Goal: Task Accomplishment & Management: Manage account settings

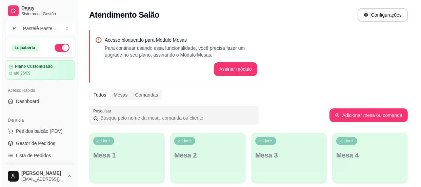
scroll to position [30, 0]
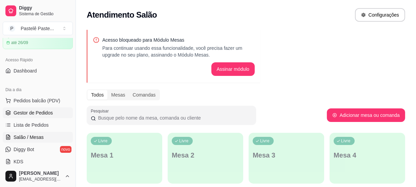
click at [46, 112] on span "Gestor de Pedidos" at bounding box center [33, 112] width 39 height 7
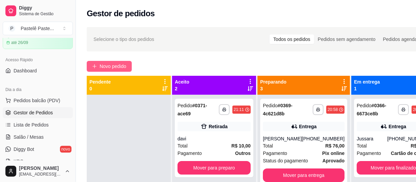
click at [126, 64] on span "Novo pedido" at bounding box center [113, 66] width 27 height 7
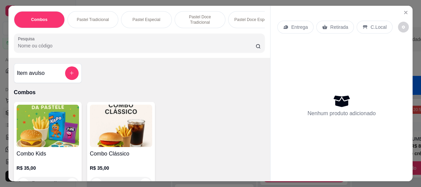
click at [121, 48] on input "Pesquisa" at bounding box center [136, 45] width 237 height 7
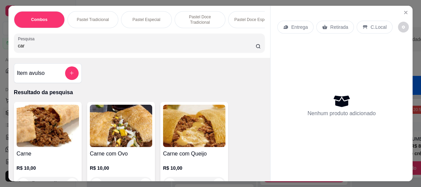
scroll to position [30, 0]
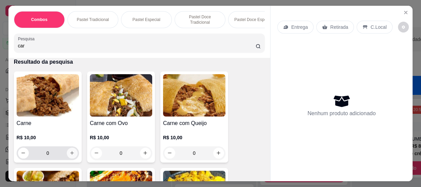
type input "car"
click at [70, 154] on icon "increase-product-quantity" at bounding box center [72, 152] width 5 height 5
type input "1"
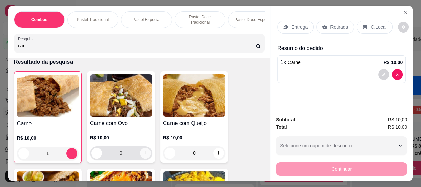
click at [142, 157] on button "increase-product-quantity" at bounding box center [145, 153] width 11 height 11
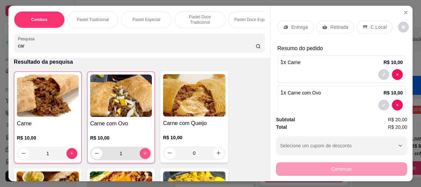
type input "1"
drag, startPoint x: 53, startPoint y: 48, endPoint x: 0, endPoint y: 44, distance: 53.3
click at [0, 44] on div "Combos Pastel Tradicional Pastel Especial Pastel Doce Tradicional Pastel Doce E…" at bounding box center [210, 93] width 421 height 187
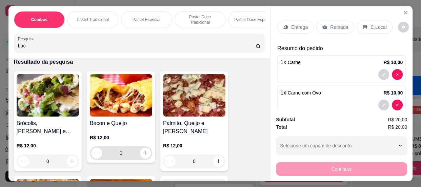
type input "bac"
click at [143, 155] on icon "increase-product-quantity" at bounding box center [145, 152] width 5 height 5
type input "1"
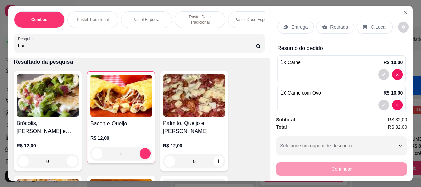
click at [376, 25] on p "C.Local" at bounding box center [378, 27] width 16 height 7
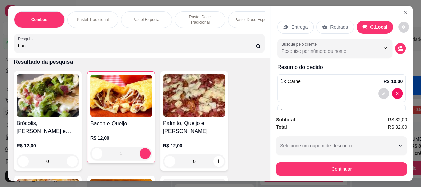
click at [395, 49] on button "decrease-product-quantity" at bounding box center [400, 48] width 11 height 11
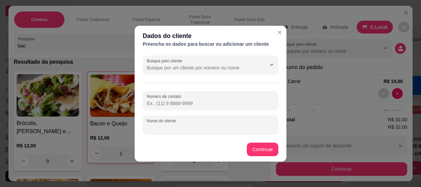
click at [213, 131] on input "Nome do cliente" at bounding box center [210, 127] width 127 height 7
type input "darciso"
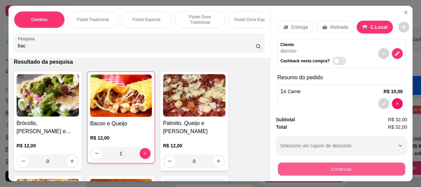
click at [298, 167] on button "Continuar" at bounding box center [341, 169] width 127 height 13
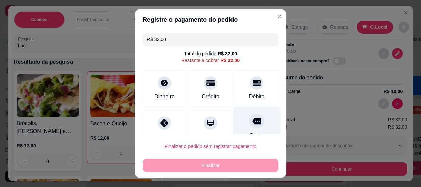
click at [252, 121] on icon at bounding box center [256, 121] width 9 height 9
type input "R$ 0,00"
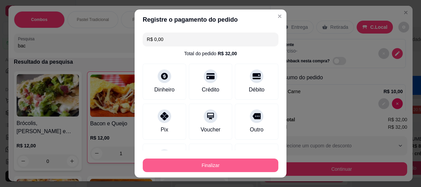
click at [234, 163] on button "Finalizar" at bounding box center [210, 166] width 135 height 14
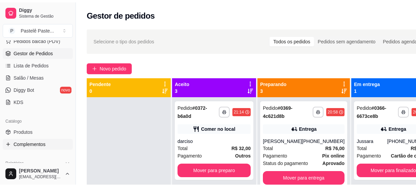
scroll to position [123, 0]
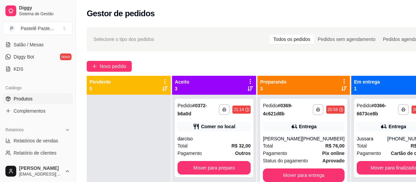
click at [37, 103] on link "Produtos" at bounding box center [38, 98] width 70 height 11
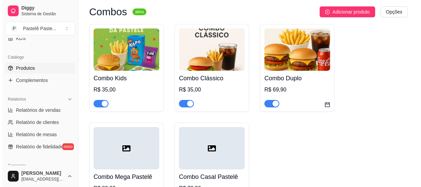
scroll to position [92, 0]
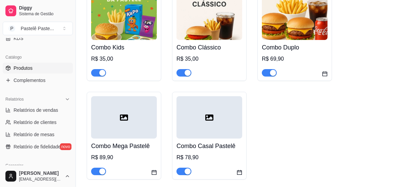
click at [136, 135] on div at bounding box center [124, 117] width 66 height 42
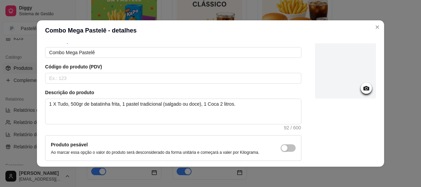
scroll to position [61, 0]
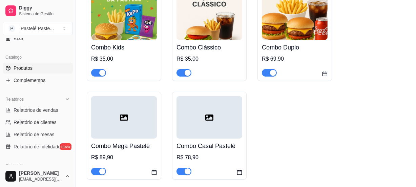
click at [213, 138] on div at bounding box center [209, 117] width 66 height 42
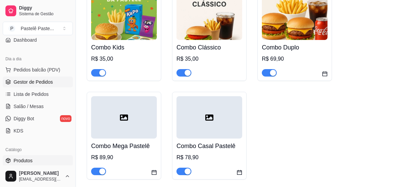
click at [33, 85] on link "Gestor de Pedidos" at bounding box center [38, 82] width 70 height 11
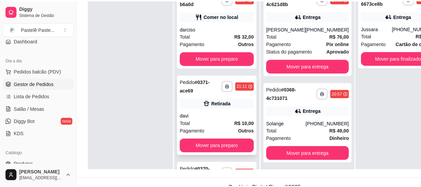
scroll to position [76, 0]
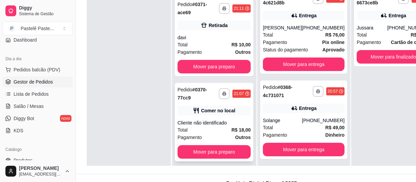
click at [220, 120] on div "Cliente não identificado" at bounding box center [213, 123] width 73 height 7
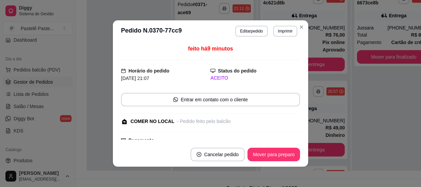
scroll to position [92, 0]
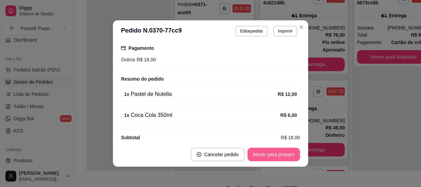
click at [270, 149] on button "Mover para preparo" at bounding box center [273, 155] width 52 height 14
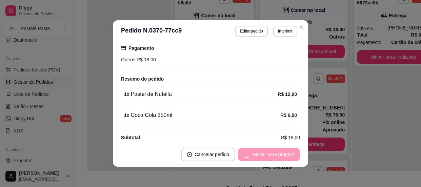
scroll to position [19, 0]
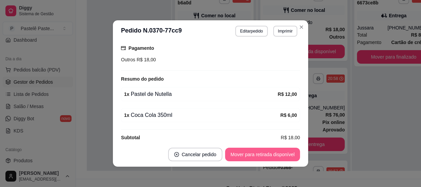
click at [267, 152] on button "Mover para retirada disponível" at bounding box center [262, 155] width 75 height 14
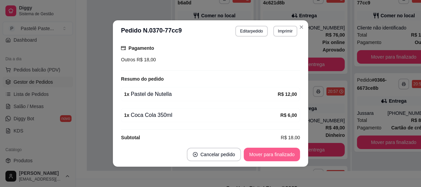
click at [270, 157] on button "Mover para finalizado" at bounding box center [272, 155] width 56 height 14
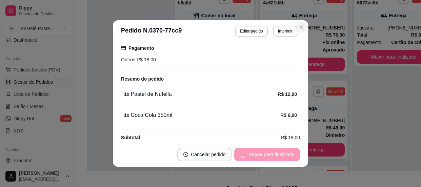
scroll to position [63, 0]
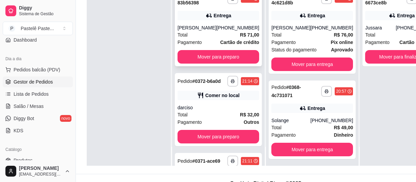
click at [217, 36] on div "Total R$ 71,00" at bounding box center [218, 34] width 82 height 7
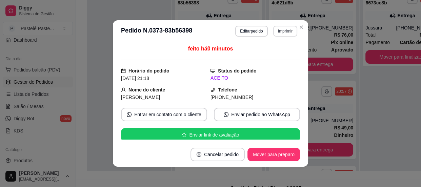
click at [284, 35] on button "Imprimir" at bounding box center [285, 31] width 24 height 11
click at [273, 56] on button "IMPRESSORA" at bounding box center [270, 55] width 49 height 11
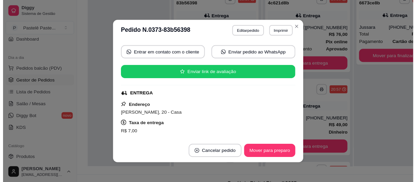
scroll to position [154, 0]
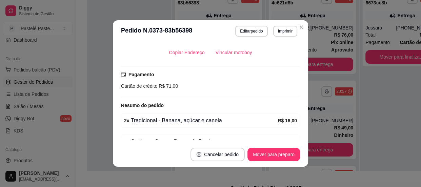
click at [220, 56] on button "Vincular motoboy" at bounding box center [233, 53] width 47 height 14
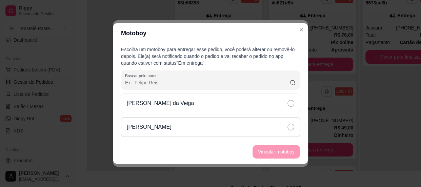
click at [174, 122] on div "[PERSON_NAME]" at bounding box center [210, 127] width 179 height 20
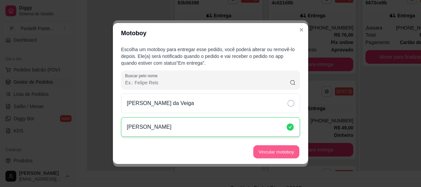
click at [271, 149] on button "Vincular motoboy" at bounding box center [276, 151] width 46 height 13
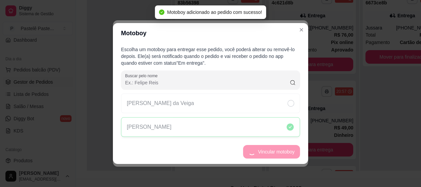
click at [296, 36] on header "Motoboy" at bounding box center [210, 33] width 195 height 20
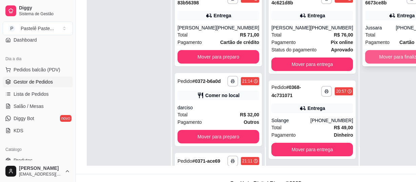
click at [375, 58] on button "Mover para finalizado" at bounding box center [401, 57] width 73 height 14
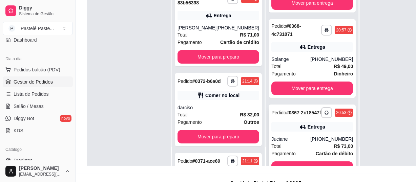
scroll to position [92, 0]
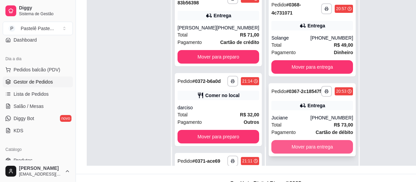
click at [297, 152] on button "Mover para entrega" at bounding box center [312, 147] width 82 height 14
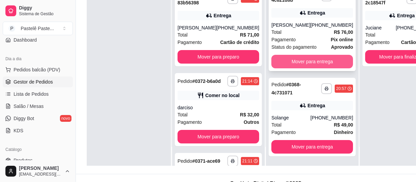
scroll to position [0, 0]
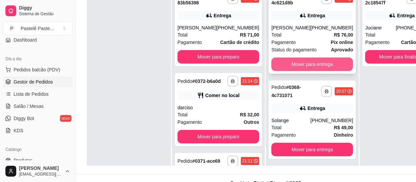
click at [298, 71] on button "Mover para entrega" at bounding box center [312, 65] width 82 height 14
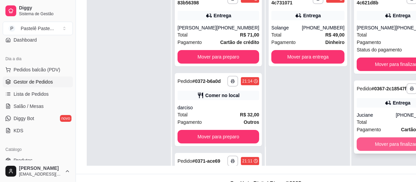
click at [381, 151] on button "Mover para finalizado" at bounding box center [398, 145] width 82 height 14
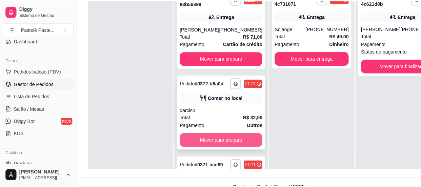
scroll to position [61, 0]
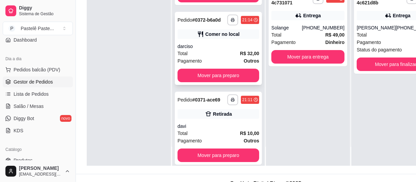
click at [200, 39] on div "Comer no local" at bounding box center [218, 33] width 82 height 9
click at [217, 119] on div "Retirada" at bounding box center [218, 113] width 82 height 9
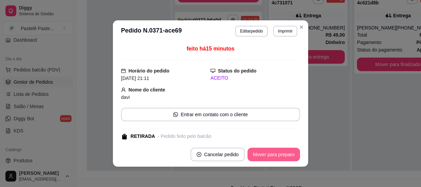
click at [267, 155] on button "Mover para preparo" at bounding box center [273, 155] width 52 height 14
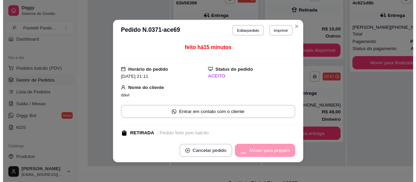
scroll to position [0, 0]
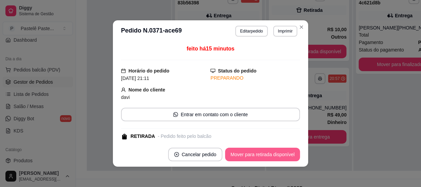
click at [267, 155] on button "Mover para retirada disponível" at bounding box center [262, 155] width 75 height 14
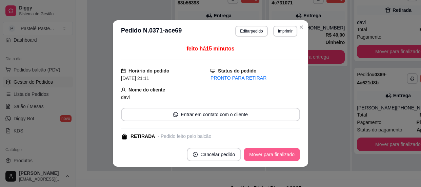
click at [267, 155] on button "Mover para finalizado" at bounding box center [272, 155] width 56 height 14
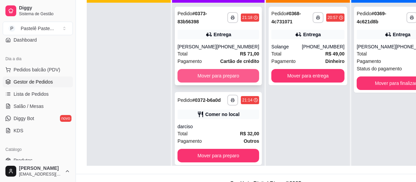
click at [206, 72] on button "Mover para preparo" at bounding box center [218, 76] width 82 height 14
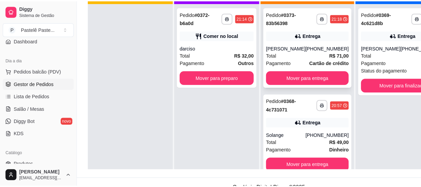
scroll to position [19, 0]
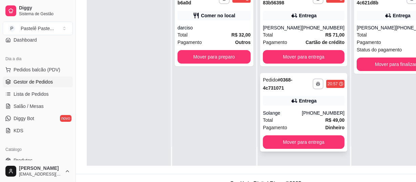
click at [310, 102] on div "Entrega" at bounding box center [308, 101] width 18 height 7
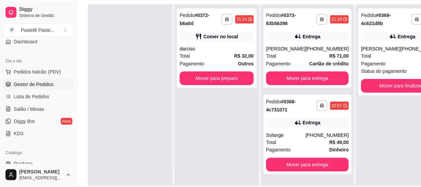
scroll to position [87, 0]
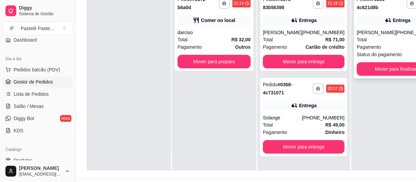
click at [366, 36] on div "[PERSON_NAME]" at bounding box center [376, 32] width 39 height 7
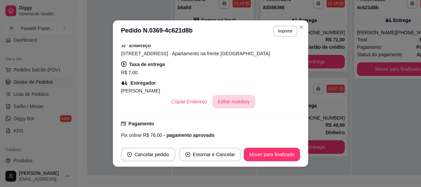
scroll to position [215, 0]
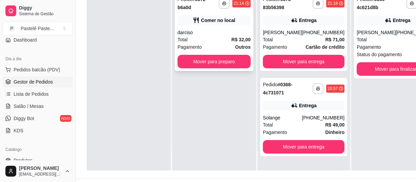
click at [201, 30] on div "darciso" at bounding box center [213, 32] width 73 height 7
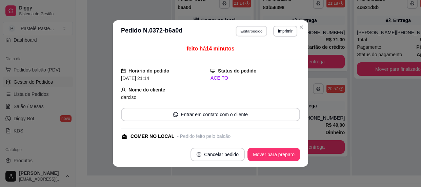
click at [254, 29] on button "Editar pedido" at bounding box center [251, 31] width 31 height 10
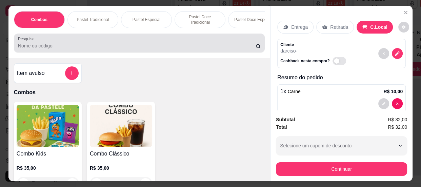
click at [158, 43] on div at bounding box center [139, 43] width 242 height 14
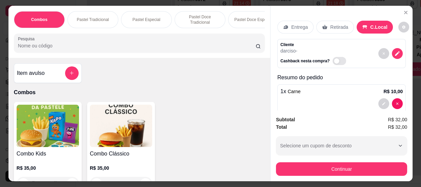
click at [158, 46] on input "Pesquisa" at bounding box center [136, 45] width 237 height 7
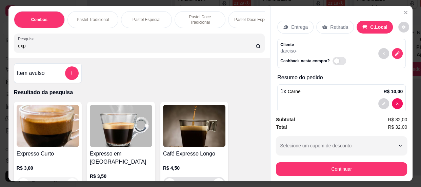
scroll to position [92, 0]
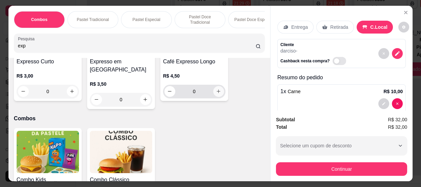
type input "exp"
click at [218, 94] on icon "increase-product-quantity" at bounding box center [218, 91] width 5 height 5
type input "1"
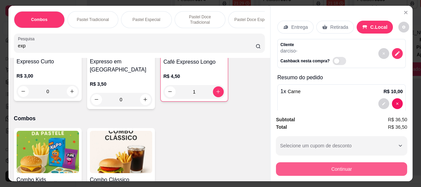
click at [336, 165] on button "Continuar" at bounding box center [341, 169] width 131 height 14
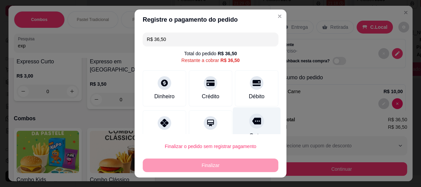
click at [252, 123] on icon at bounding box center [256, 121] width 9 height 7
type input "R$ 0,00"
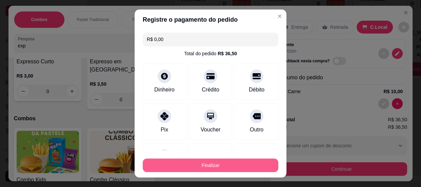
click at [234, 167] on button "Finalizar" at bounding box center [210, 166] width 135 height 14
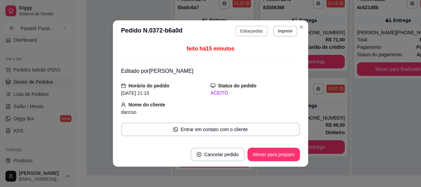
click at [257, 31] on button "Editar pedido" at bounding box center [251, 31] width 32 height 11
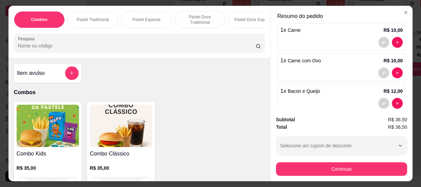
scroll to position [102, 0]
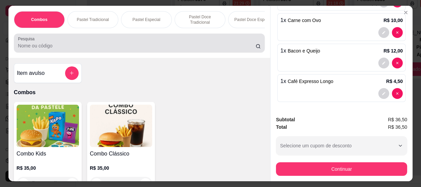
click at [117, 48] on input "Pesquisa" at bounding box center [136, 45] width 237 height 7
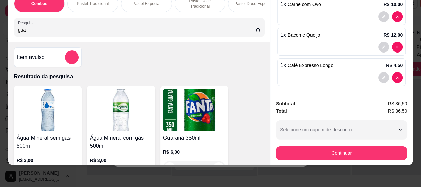
scroll to position [30, 0]
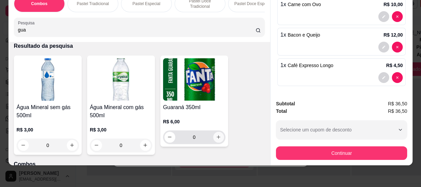
type input "gua"
click at [217, 136] on icon "increase-product-quantity" at bounding box center [218, 136] width 5 height 5
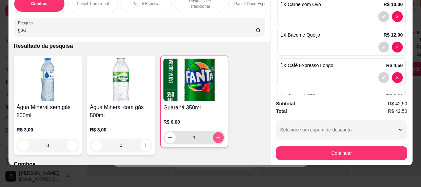
type input "1"
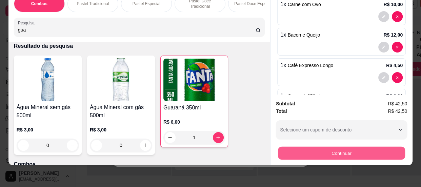
click at [289, 150] on button "Continuar" at bounding box center [341, 153] width 127 height 13
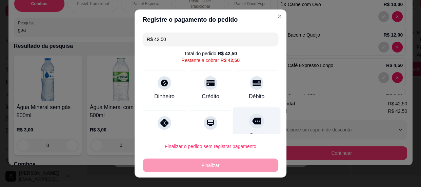
click at [252, 122] on icon at bounding box center [256, 121] width 9 height 7
type input "R$ 0,00"
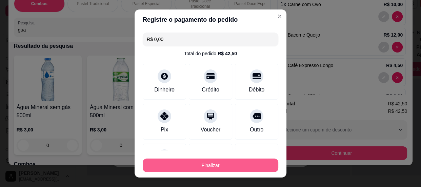
click at [224, 163] on button "Finalizar" at bounding box center [210, 166] width 135 height 14
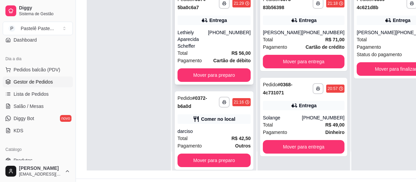
click at [220, 35] on div "[PHONE_NUMBER]" at bounding box center [229, 39] width 43 height 20
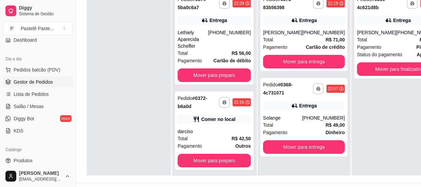
scroll to position [123, 0]
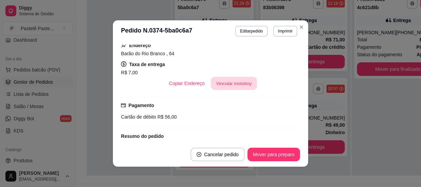
click at [226, 80] on button "Vincular motoboy" at bounding box center [234, 83] width 46 height 13
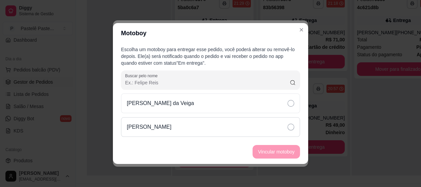
click at [169, 118] on div "[PERSON_NAME]" at bounding box center [210, 127] width 179 height 20
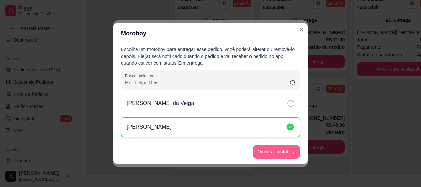
click at [269, 147] on button "Vincular motoboy" at bounding box center [275, 152] width 47 height 14
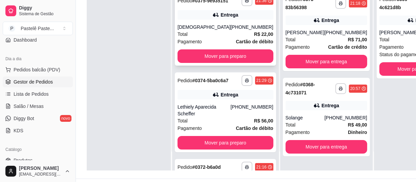
click at [199, 28] on div "[DEMOGRAPHIC_DATA]" at bounding box center [203, 27] width 53 height 7
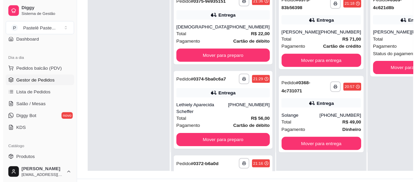
scroll to position [92, 0]
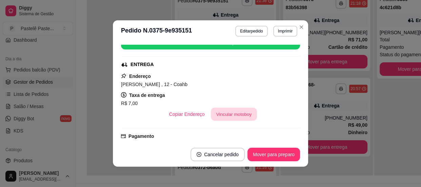
click at [230, 111] on button "Vincular motoboy" at bounding box center [234, 114] width 46 height 13
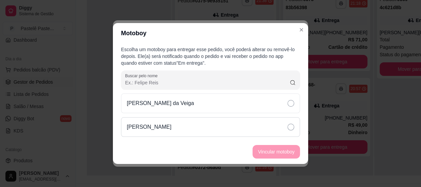
click at [166, 128] on p "[PERSON_NAME]" at bounding box center [149, 127] width 45 height 8
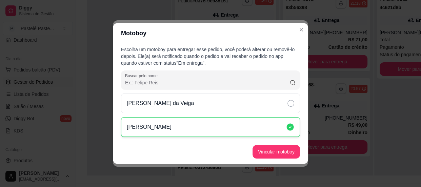
click at [287, 154] on button "Vincular motoboy" at bounding box center [275, 152] width 47 height 14
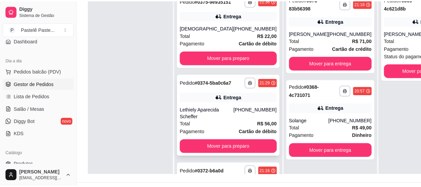
scroll to position [61, 0]
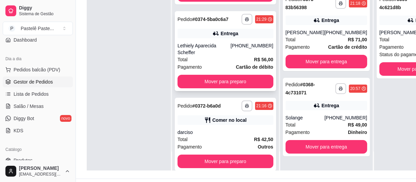
click at [203, 56] on div "Lethiely Aparecida Scheffer" at bounding box center [203, 49] width 53 height 14
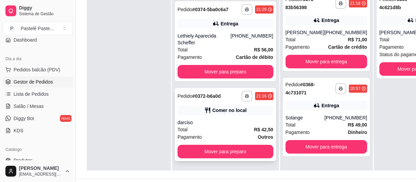
scroll to position [108, 0]
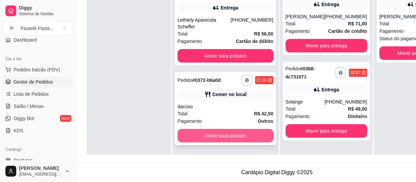
click at [223, 140] on button "Mover para preparo" at bounding box center [225, 136] width 96 height 14
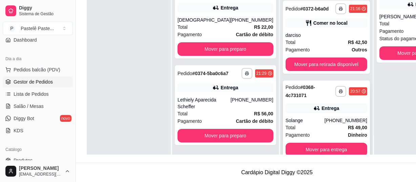
scroll to position [0, 0]
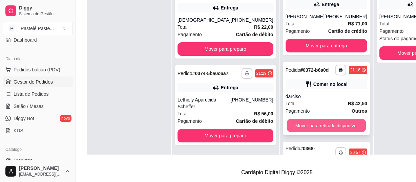
click at [298, 128] on button "Mover para retirada disponível" at bounding box center [326, 125] width 79 height 13
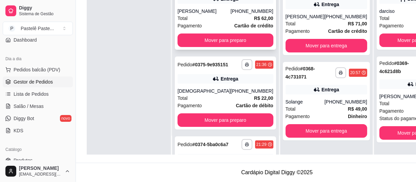
click at [204, 29] on div "Pagamento Cartão de crédito" at bounding box center [225, 25] width 96 height 7
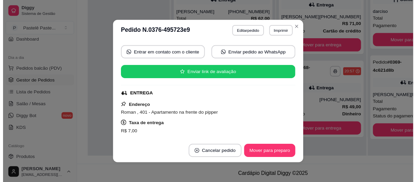
scroll to position [123, 0]
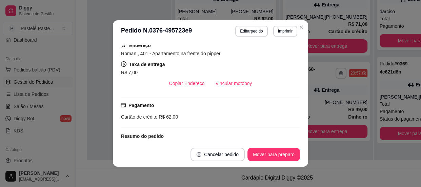
click at [221, 85] on button "Vincular motoboy" at bounding box center [233, 84] width 47 height 14
click at [171, 125] on p "[PERSON_NAME]" at bounding box center [149, 127] width 45 height 8
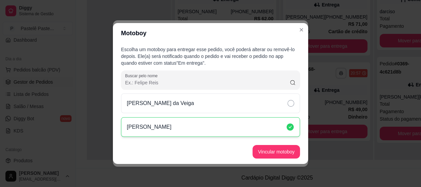
click at [259, 149] on button "Vincular motoboy" at bounding box center [275, 152] width 47 height 14
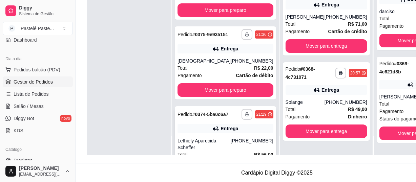
scroll to position [96, 0]
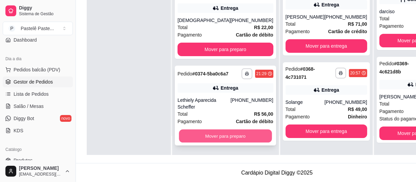
click at [212, 136] on button "Mover para preparo" at bounding box center [225, 136] width 93 height 13
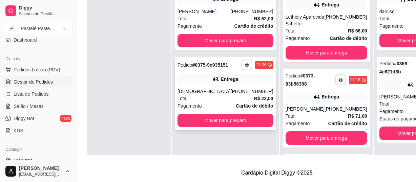
scroll to position [0, 0]
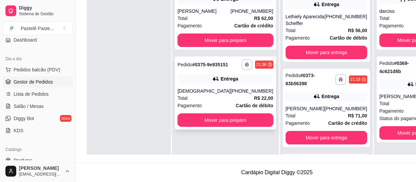
click at [207, 69] on div "Pedido # 0375-9e935151" at bounding box center [202, 65] width 51 height 8
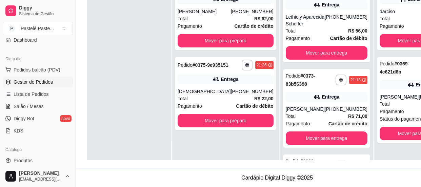
scroll to position [123, 0]
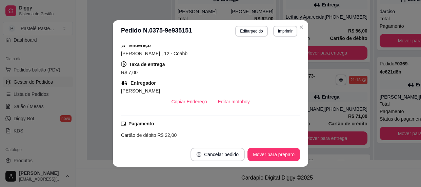
click at [291, 27] on button "Imprimir" at bounding box center [285, 31] width 24 height 11
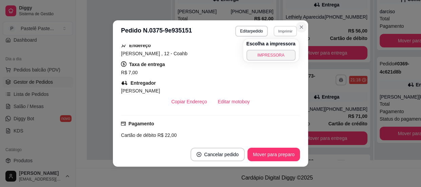
click at [298, 27] on icon "Close" at bounding box center [300, 26] width 5 height 5
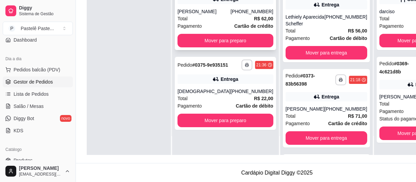
click at [208, 14] on div "[PERSON_NAME]" at bounding box center [203, 11] width 53 height 7
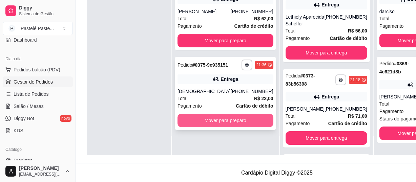
click at [205, 127] on button "Mover para preparo" at bounding box center [225, 121] width 96 height 14
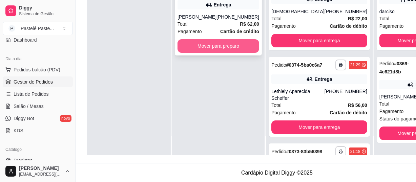
click at [200, 53] on button "Mover para preparo" at bounding box center [218, 46] width 82 height 14
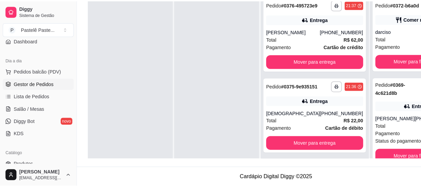
scroll to position [41, 0]
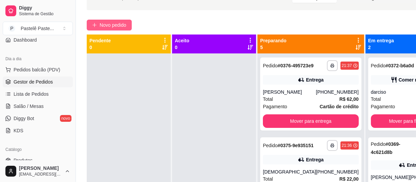
click at [111, 20] on button "Novo pedido" at bounding box center [109, 25] width 45 height 11
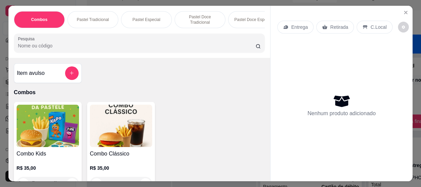
click at [124, 34] on div "Combos Pastel Tradicional Pastel Especial Pastel Doce Tradicional Pastel Doce E…" at bounding box center [138, 32] width 261 height 52
click at [128, 40] on div at bounding box center [139, 43] width 242 height 14
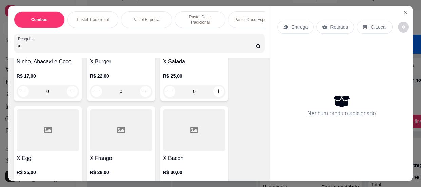
scroll to position [123, 0]
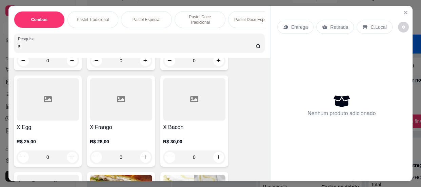
type input "x"
click at [216, 158] on div "0" at bounding box center [194, 157] width 62 height 14
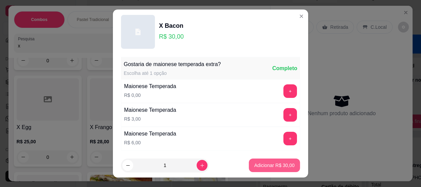
click at [259, 167] on p "Adicionar R$ 30,00" at bounding box center [274, 165] width 40 height 7
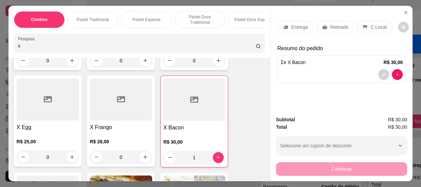
type input "1"
click at [333, 25] on p "Retirada" at bounding box center [339, 27] width 18 height 7
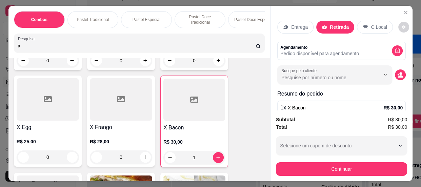
click at [362, 24] on icon at bounding box center [364, 26] width 5 height 5
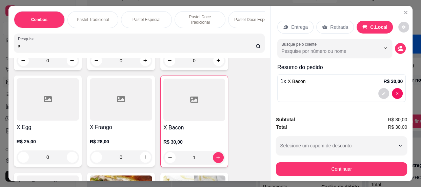
click at [398, 49] on icon "decrease-product-quantity" at bounding box center [400, 50] width 5 height 2
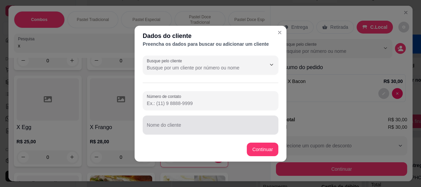
click at [239, 123] on div at bounding box center [210, 125] width 127 height 14
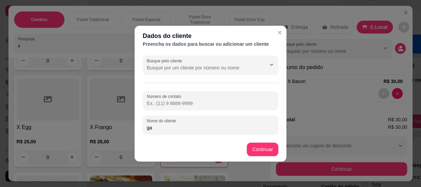
type input "g"
type input "baiano"
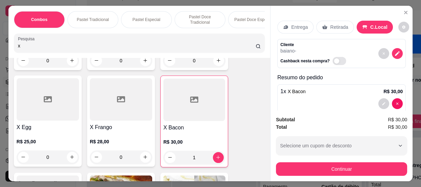
drag, startPoint x: 31, startPoint y: 50, endPoint x: 12, endPoint y: 43, distance: 20.9
click at [14, 43] on div "Pesquisa x" at bounding box center [139, 43] width 251 height 19
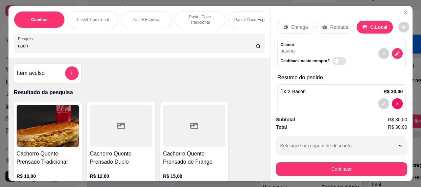
scroll to position [61, 0]
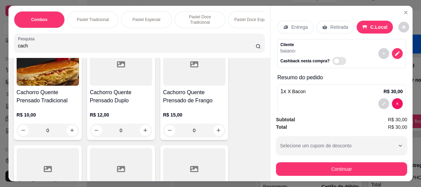
type input "cach"
click at [142, 132] on div "0" at bounding box center [121, 131] width 62 height 14
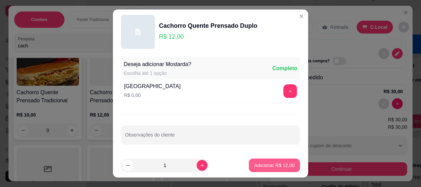
click at [275, 166] on p "Adicionar R$ 12,00" at bounding box center [274, 165] width 40 height 7
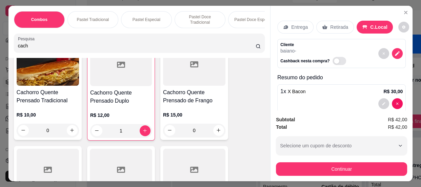
type input "1"
drag, startPoint x: 63, startPoint y: 44, endPoint x: 4, endPoint y: 43, distance: 58.3
click at [4, 43] on div "Combos Pastel Tradicional Pastel Especial Pastel Doce Tradicional Pastel Doce E…" at bounding box center [210, 93] width 421 height 187
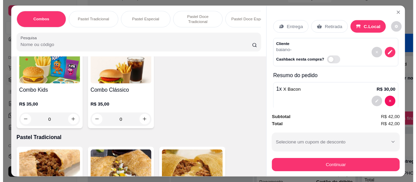
scroll to position [41, 0]
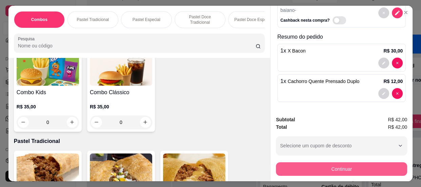
click at [329, 164] on button "Continuar" at bounding box center [341, 169] width 131 height 14
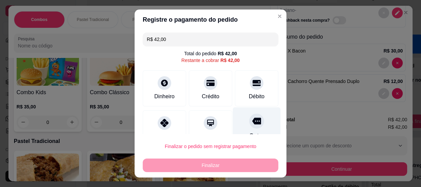
click at [252, 121] on icon at bounding box center [256, 121] width 9 height 9
type input "R$ 0,00"
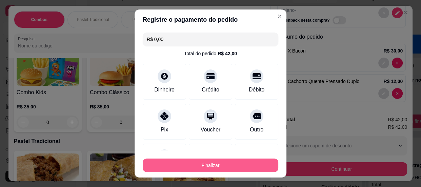
click at [242, 163] on button "Finalizar" at bounding box center [210, 166] width 135 height 14
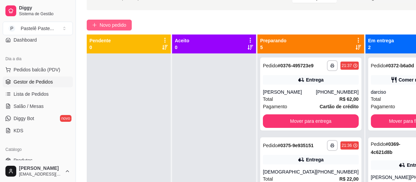
click at [109, 28] on button "Novo pedido" at bounding box center [109, 25] width 45 height 11
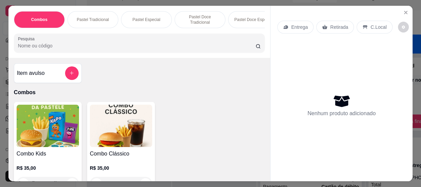
click at [158, 47] on input "Pesquisa" at bounding box center [136, 45] width 237 height 7
click at [155, 47] on input "Pesquisa" at bounding box center [136, 45] width 237 height 7
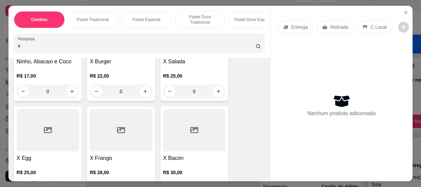
scroll to position [154, 0]
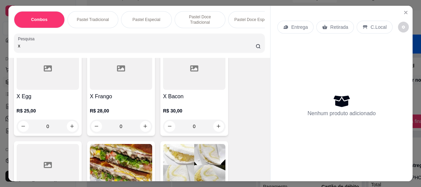
type input "x"
click at [217, 127] on div "0" at bounding box center [194, 127] width 62 height 14
click at [256, 162] on p "Adicionar R$ 30,00" at bounding box center [274, 165] width 41 height 7
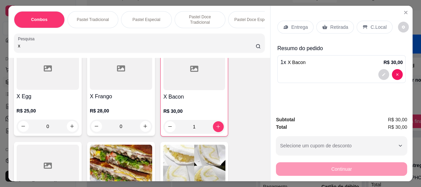
type input "1"
drag, startPoint x: 16, startPoint y: 47, endPoint x: 2, endPoint y: 48, distance: 14.3
click at [2, 48] on div "Combos Pastel Tradicional Pastel Especial Pastel Doce Tradicional Pastel Doce E…" at bounding box center [210, 93] width 421 height 187
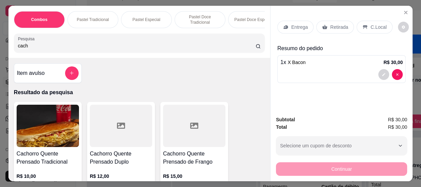
scroll to position [61, 0]
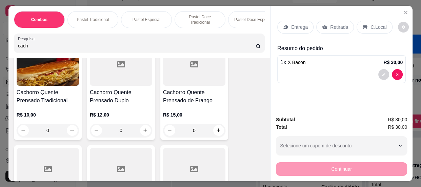
type input "cach"
click at [70, 132] on div "0" at bounding box center [48, 131] width 62 height 14
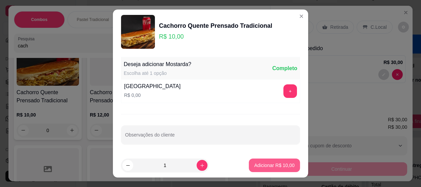
click at [261, 165] on p "Adicionar R$ 10,00" at bounding box center [274, 165] width 40 height 7
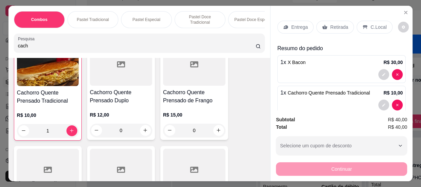
type input "1"
click at [370, 24] on p "C.Local" at bounding box center [378, 27] width 16 height 7
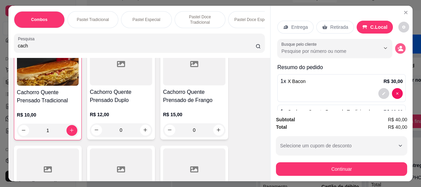
click at [398, 49] on icon "decrease-product-quantity" at bounding box center [400, 50] width 5 height 2
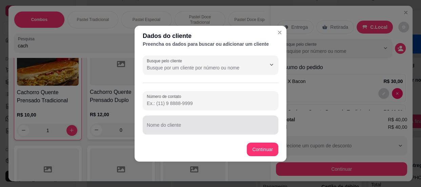
click at [234, 122] on div at bounding box center [210, 125] width 127 height 14
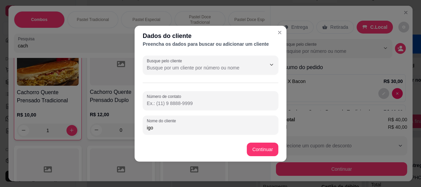
type input "[PERSON_NAME]"
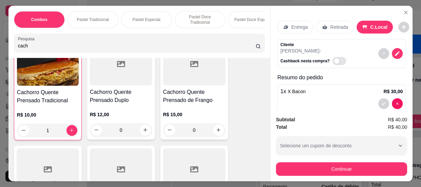
scroll to position [41, 0]
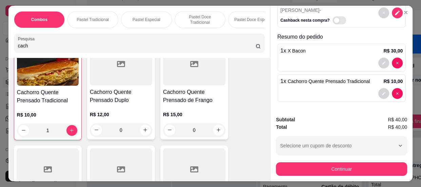
click at [301, 172] on button "Continuar" at bounding box center [341, 169] width 131 height 14
click at [252, 122] on icon at bounding box center [256, 121] width 9 height 9
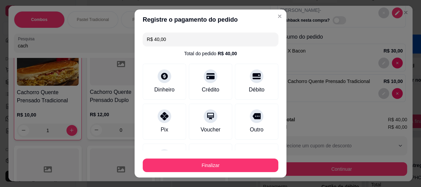
type input "R$ 0,00"
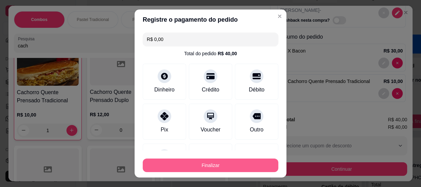
click at [237, 168] on button "Finalizar" at bounding box center [210, 166] width 135 height 14
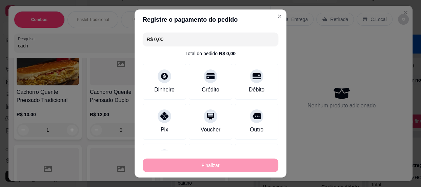
type input "0"
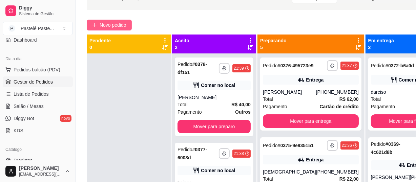
click at [115, 21] on span "Novo pedido" at bounding box center [113, 24] width 27 height 7
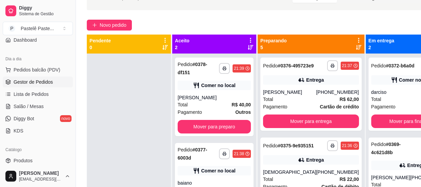
click at [135, 41] on div at bounding box center [139, 43] width 242 height 14
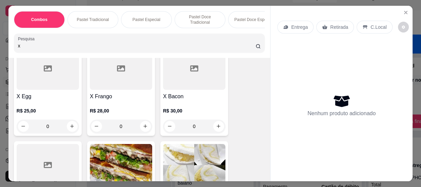
scroll to position [215, 0]
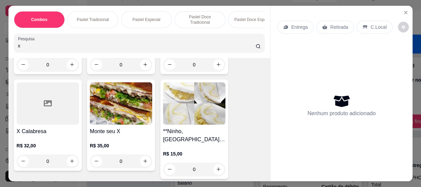
click at [143, 162] on div "0" at bounding box center [121, 161] width 62 height 14
drag, startPoint x: 34, startPoint y: 48, endPoint x: 0, endPoint y: 49, distance: 33.9
click at [0, 49] on div "Combos Pastel Tradicional Pastel Especial Pastel Doce Tradicional Pastel Doce E…" at bounding box center [210, 93] width 421 height 187
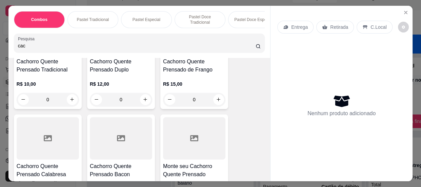
scroll to position [154, 0]
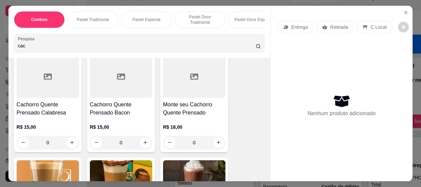
type input "cac"
click at [217, 142] on div "0" at bounding box center [194, 143] width 62 height 14
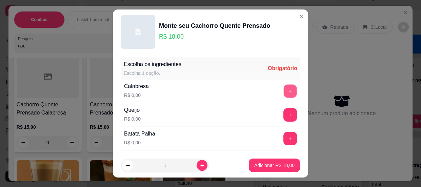
click at [284, 89] on button "+" at bounding box center [289, 90] width 13 height 13
drag, startPoint x: 282, startPoint y: 107, endPoint x: 278, endPoint y: 111, distance: 5.5
click at [282, 107] on div "Queijo R$ 0,00 +" at bounding box center [210, 115] width 179 height 24
click at [283, 115] on button "+" at bounding box center [290, 115] width 14 height 14
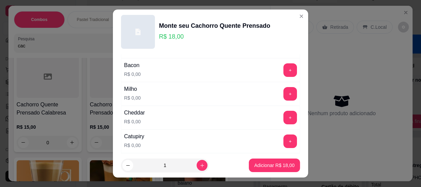
scroll to position [30, 0]
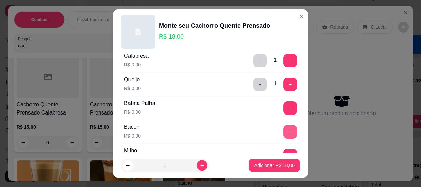
click at [283, 129] on button "+" at bounding box center [290, 132] width 14 height 14
click at [283, 109] on button "+" at bounding box center [290, 108] width 14 height 14
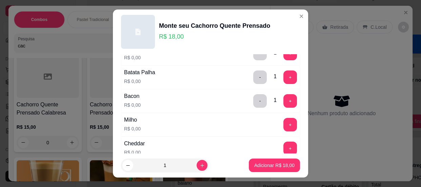
scroll to position [92, 0]
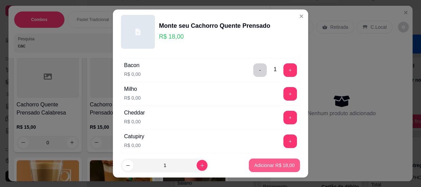
click at [273, 162] on p "Adicionar R$ 18,00" at bounding box center [274, 165] width 40 height 7
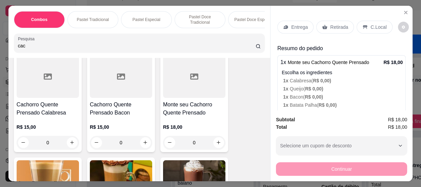
drag, startPoint x: 22, startPoint y: 49, endPoint x: 9, endPoint y: 48, distance: 12.9
click at [9, 48] on div "Combos Pastel Tradicional Pastel Especial Pastel Doce Tradicional Pastel Doce E…" at bounding box center [138, 32] width 261 height 52
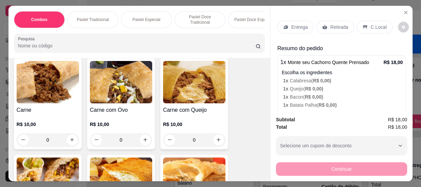
type input "s"
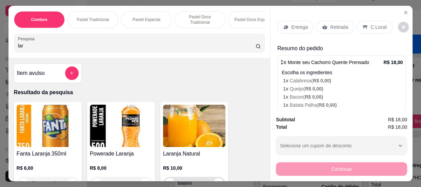
scroll to position [61, 0]
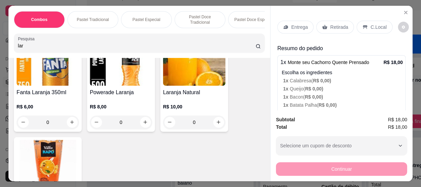
type input "lar"
click at [220, 126] on button "increase-product-quantity" at bounding box center [218, 122] width 10 height 10
type input "1"
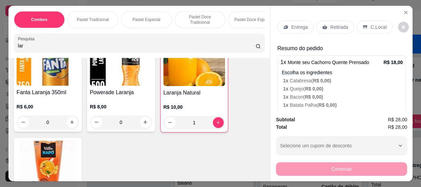
click at [335, 27] on p "Retirada" at bounding box center [339, 27] width 18 height 7
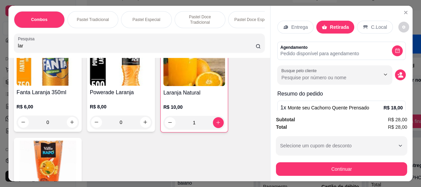
click at [376, 25] on p "C.Local" at bounding box center [379, 27] width 16 height 7
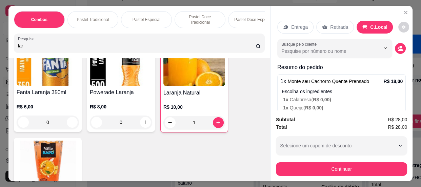
click at [398, 49] on icon "decrease-product-quantity" at bounding box center [400, 50] width 5 height 2
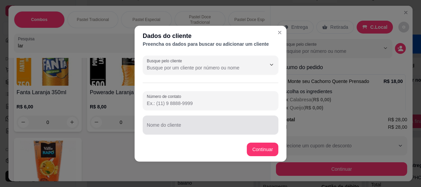
click at [173, 123] on div at bounding box center [210, 125] width 127 height 14
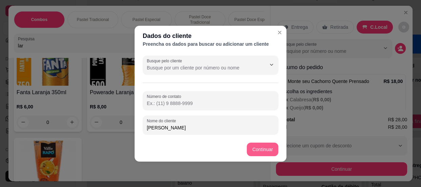
type input "[PERSON_NAME]"
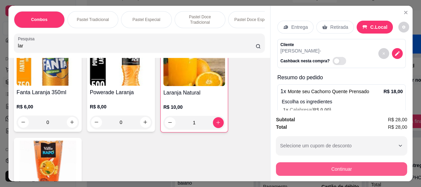
click at [303, 165] on button "Continuar" at bounding box center [341, 169] width 131 height 14
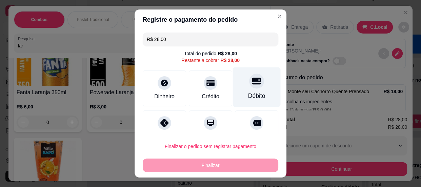
click at [241, 89] on div "Débito" at bounding box center [257, 87] width 48 height 40
type input "R$ 0,00"
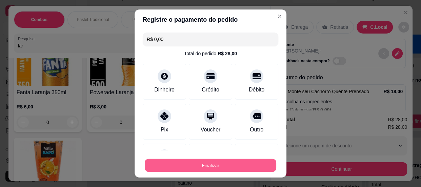
click at [237, 164] on button "Finalizar" at bounding box center [210, 165] width 131 height 13
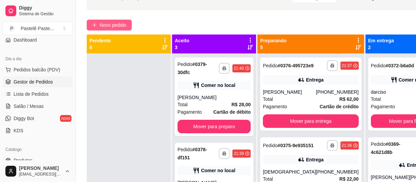
click at [108, 24] on span "Novo pedido" at bounding box center [113, 24] width 27 height 7
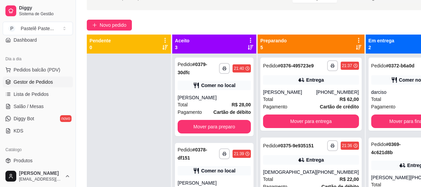
click at [119, 40] on div at bounding box center [139, 43] width 242 height 14
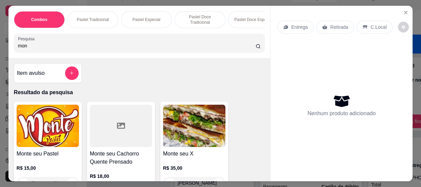
scroll to position [92, 0]
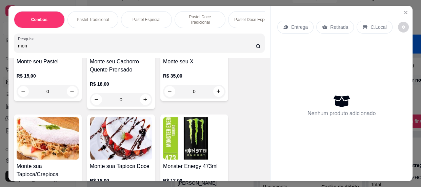
click at [216, 91] on div "0" at bounding box center [194, 92] width 62 height 14
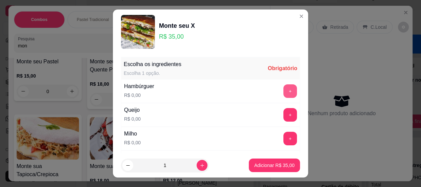
click at [283, 89] on button "+" at bounding box center [290, 91] width 14 height 14
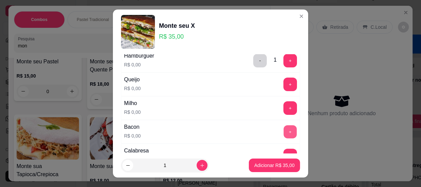
click at [283, 133] on button "+" at bounding box center [289, 131] width 13 height 13
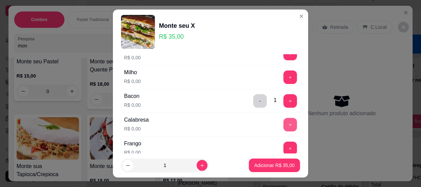
click at [283, 122] on button "+" at bounding box center [290, 125] width 14 height 14
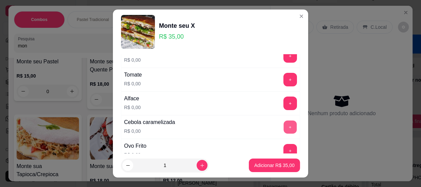
click at [283, 120] on button "+" at bounding box center [289, 126] width 13 height 13
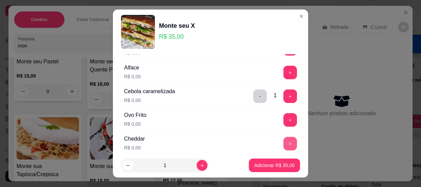
click at [283, 139] on button "+" at bounding box center [290, 144] width 14 height 14
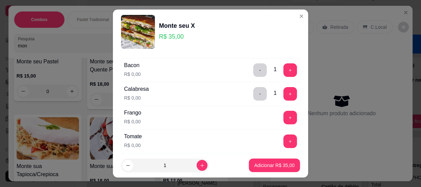
scroll to position [0, 0]
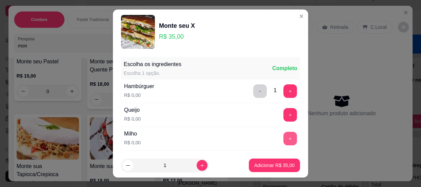
click at [283, 136] on button "+" at bounding box center [290, 139] width 14 height 14
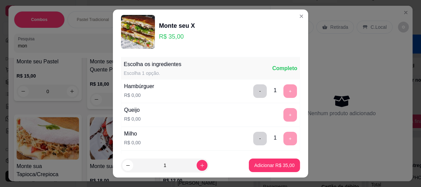
click at [268, 173] on footer "1 Adicionar R$ 35,00" at bounding box center [210, 165] width 195 height 24
click at [265, 169] on button "Adicionar R$ 35,00" at bounding box center [274, 166] width 51 height 14
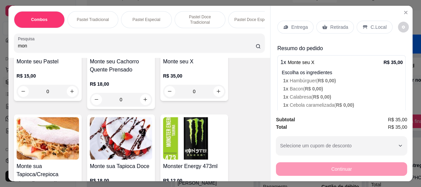
drag, startPoint x: 31, startPoint y: 46, endPoint x: 10, endPoint y: 43, distance: 21.8
click at [10, 43] on div "Combos Pastel Tradicional Pastel Especial Pastel Doce Tradicional Pastel Doce E…" at bounding box center [138, 32] width 261 height 52
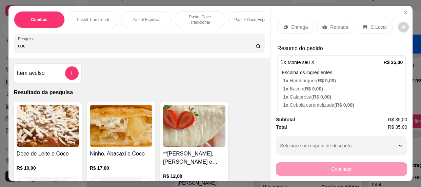
type input "coc"
click at [69, 74] on icon "add-separate-item" at bounding box center [71, 72] width 5 height 5
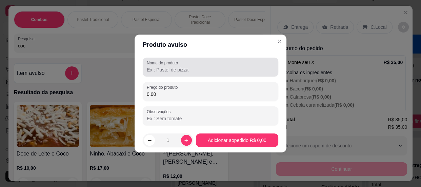
click at [199, 75] on div "Nome do produto" at bounding box center [210, 67] width 135 height 19
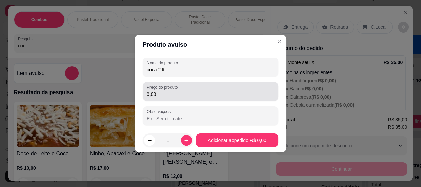
type input "coca 2 lt"
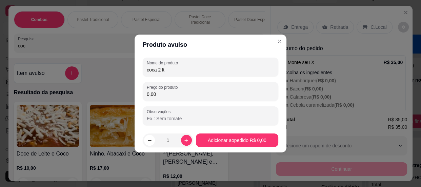
drag, startPoint x: 170, startPoint y: 95, endPoint x: 141, endPoint y: 90, distance: 29.8
click at [141, 90] on div "Nome do produto coca 2 lt Preço do produto 0,00 Observações" at bounding box center [210, 91] width 152 height 73
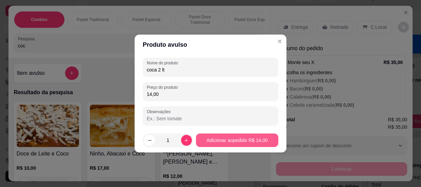
type input "14,00"
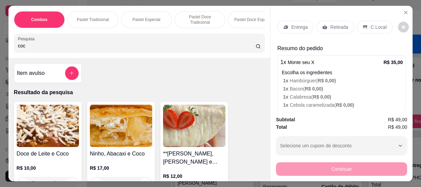
click at [372, 24] on p "C.Local" at bounding box center [378, 27] width 16 height 7
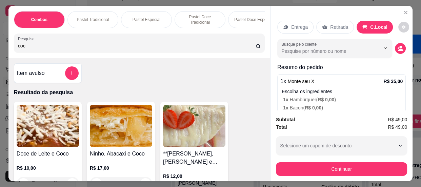
click at [397, 46] on icon "decrease-product-quantity" at bounding box center [400, 48] width 6 height 6
click at [192, 137] on footer "Continuar" at bounding box center [210, 149] width 152 height 24
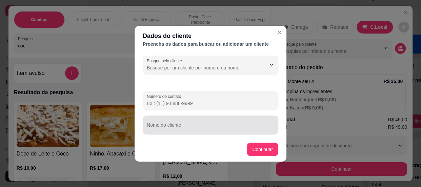
click at [188, 129] on input "Nome do cliente" at bounding box center [210, 127] width 127 height 7
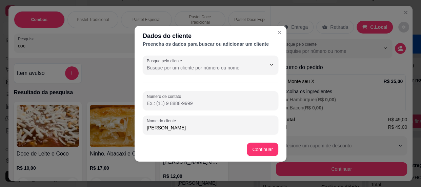
type input "[PERSON_NAME]"
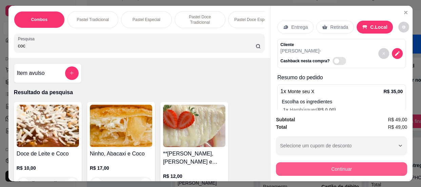
click at [339, 162] on button "Continuar" at bounding box center [341, 169] width 131 height 14
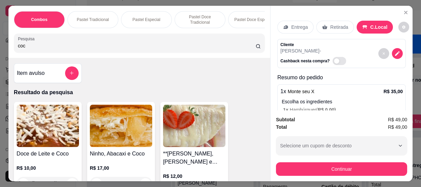
click at [252, 118] on icon at bounding box center [256, 121] width 9 height 7
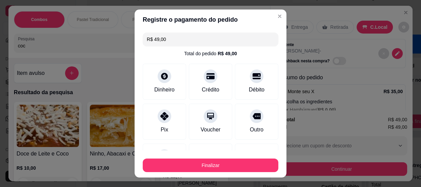
type input "R$ 0,00"
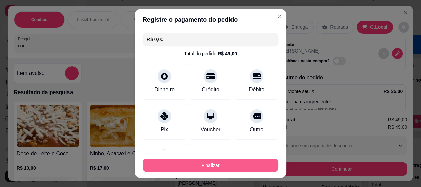
click at [245, 161] on button "Finalizar" at bounding box center [210, 166] width 135 height 14
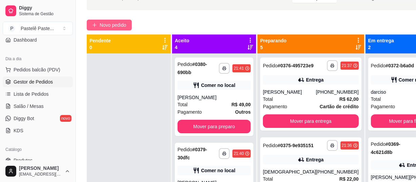
click at [113, 27] on span "Novo pedido" at bounding box center [113, 24] width 27 height 7
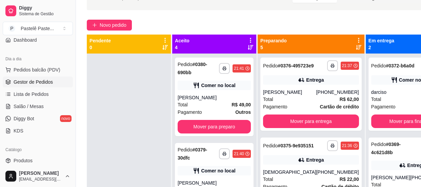
click at [89, 44] on input "Pesquisa" at bounding box center [136, 45] width 237 height 7
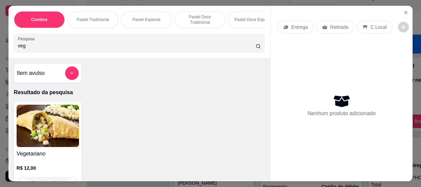
scroll to position [61, 0]
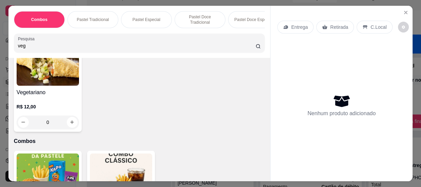
type input "veg"
click at [71, 124] on icon "increase-product-quantity" at bounding box center [72, 122] width 5 height 5
type input "1"
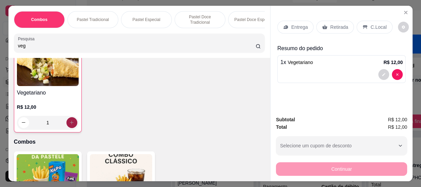
scroll to position [62, 0]
drag, startPoint x: 27, startPoint y: 47, endPoint x: 2, endPoint y: 43, distance: 25.7
click at [2, 43] on div "Combos Pastel Tradicional Pastel Especial Pastel Doce Tradicional Pastel Doce E…" at bounding box center [210, 93] width 421 height 187
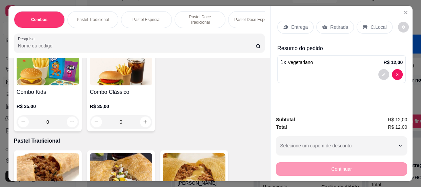
scroll to position [0, 0]
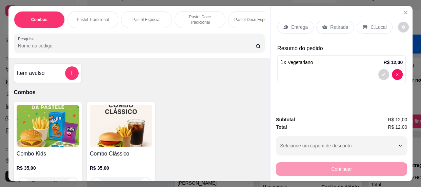
click at [79, 47] on input "Pesquisa" at bounding box center [136, 45] width 237 height 7
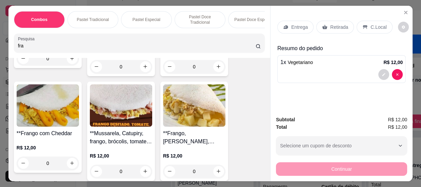
scroll to position [492, 0]
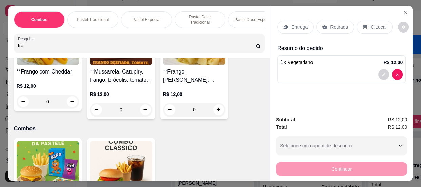
click at [69, 104] on div "0" at bounding box center [48, 102] width 62 height 14
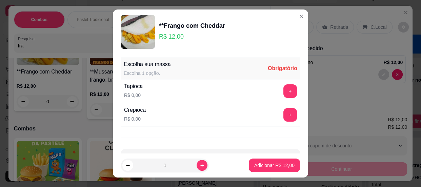
click at [283, 92] on button "+" at bounding box center [290, 91] width 14 height 14
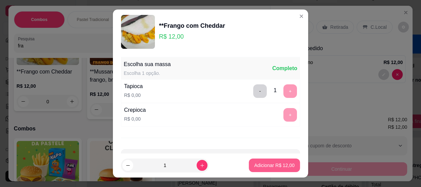
click at [275, 168] on p "Adicionar R$ 12,00" at bounding box center [274, 165] width 40 height 7
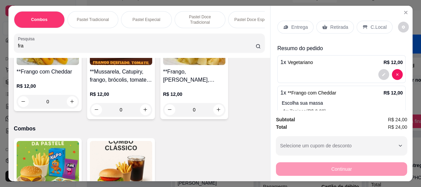
drag, startPoint x: 24, startPoint y: 48, endPoint x: 0, endPoint y: 39, distance: 25.7
click at [0, 39] on div "Combos Pastel Tradicional Pastel Especial Pastel Doce Tradicional Pastel Doce E…" at bounding box center [210, 93] width 421 height 187
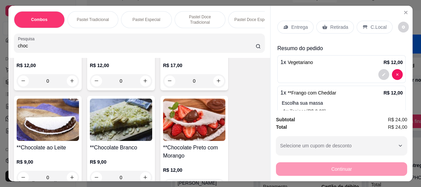
scroll to position [246, 0]
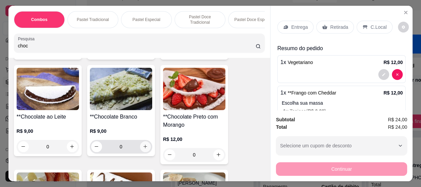
type input "choc"
click at [143, 149] on icon "increase-product-quantity" at bounding box center [145, 146] width 5 height 5
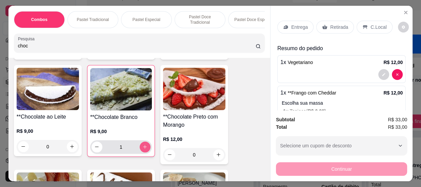
type input "1"
click at [335, 24] on p "Retirada" at bounding box center [339, 27] width 18 height 7
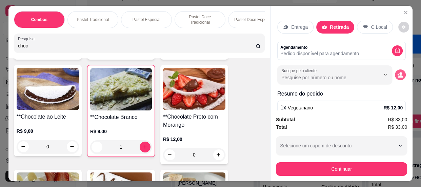
click at [398, 75] on icon "decrease-product-quantity" at bounding box center [400, 76] width 5 height 2
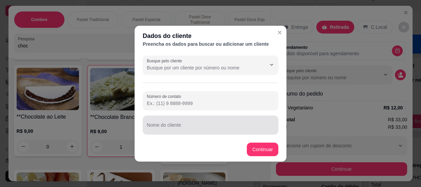
click at [216, 127] on input "Nome do cliente" at bounding box center [210, 127] width 127 height 7
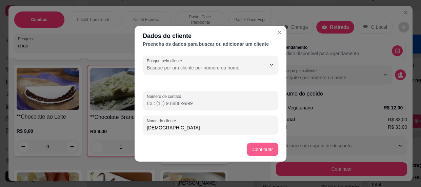
type input "[DEMOGRAPHIC_DATA]"
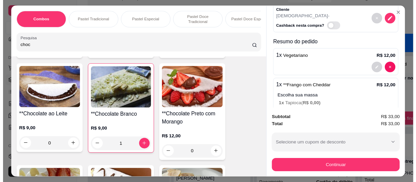
scroll to position [115, 0]
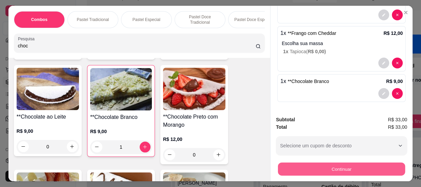
click at [343, 163] on button "Continuar" at bounding box center [341, 169] width 127 height 13
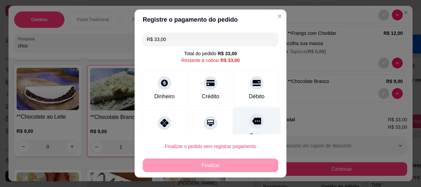
click at [249, 121] on div at bounding box center [256, 120] width 15 height 15
type input "R$ 0,00"
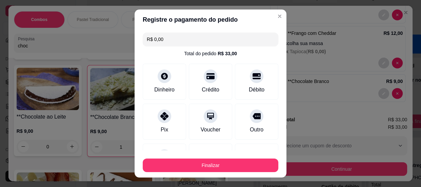
click at [250, 162] on button "Finalizar" at bounding box center [210, 166] width 135 height 14
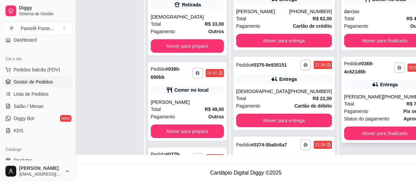
scroll to position [108, 27]
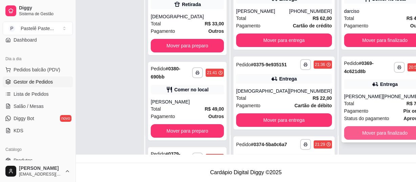
click at [357, 136] on button "Mover para finalizado" at bounding box center [385, 133] width 82 height 14
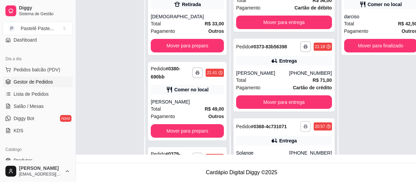
scroll to position [267, 0]
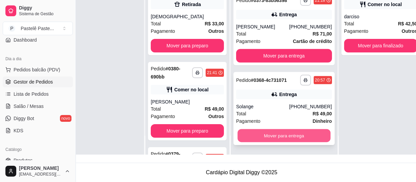
click at [282, 136] on button "Mover para entrega" at bounding box center [283, 135] width 93 height 13
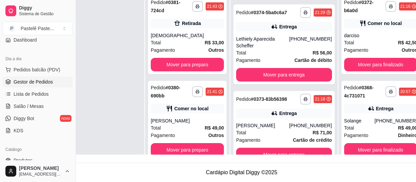
scroll to position [15, 27]
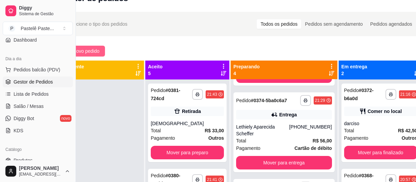
click at [94, 54] on span "Novo pedido" at bounding box center [86, 50] width 27 height 7
click at [87, 43] on div at bounding box center [137, 43] width 238 height 14
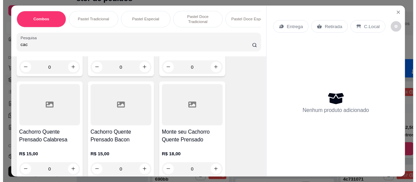
scroll to position [185, 0]
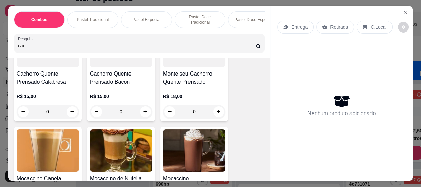
type input "cac"
click at [144, 114] on div "0" at bounding box center [121, 112] width 62 height 14
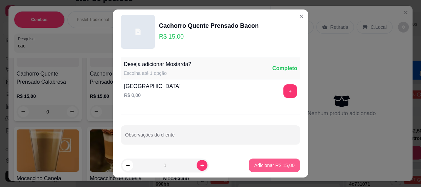
click at [268, 162] on p "Adicionar R$ 15,00" at bounding box center [274, 165] width 40 height 7
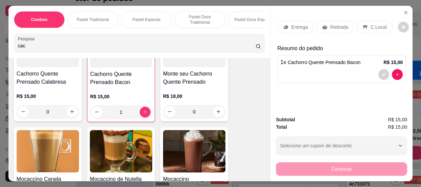
type input "1"
click at [331, 21] on div "Retirada" at bounding box center [335, 27] width 38 height 13
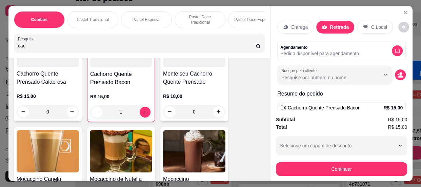
drag, startPoint x: 114, startPoint y: 51, endPoint x: 0, endPoint y: 45, distance: 114.6
click at [0, 45] on div "Combos Pastel Tradicional Pastel Especial Pastel Doce Tradicional Pastel Doce E…" at bounding box center [210, 93] width 421 height 187
click at [396, 72] on button "decrease-product-quantity" at bounding box center [400, 74] width 11 height 11
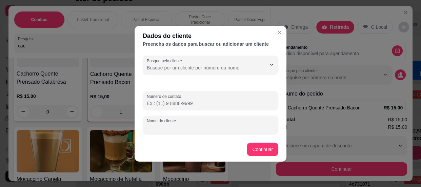
click at [169, 125] on input "Nome do cliente" at bounding box center [210, 127] width 127 height 7
type input "[PERSON_NAME]"
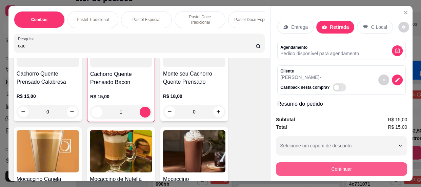
click at [326, 168] on button "Continuar" at bounding box center [341, 169] width 131 height 14
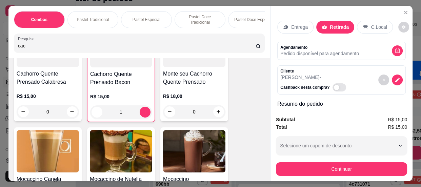
click at [252, 122] on icon at bounding box center [256, 121] width 9 height 7
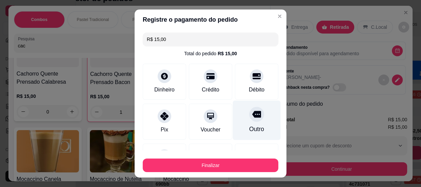
type input "R$ 0,00"
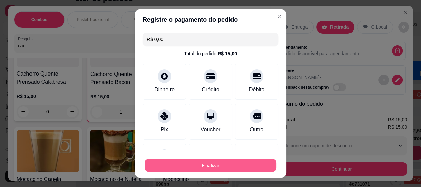
click at [236, 159] on button "Finalizar" at bounding box center [210, 165] width 131 height 13
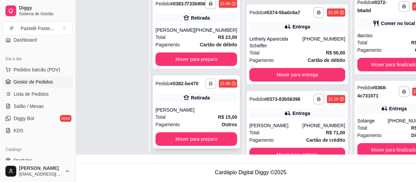
click at [195, 97] on div "**********" at bounding box center [196, 112] width 87 height 73
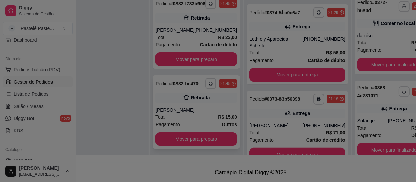
scroll to position [103, 22]
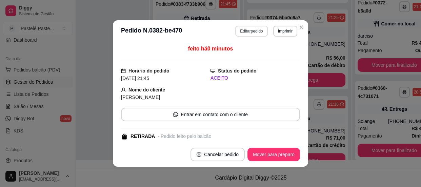
click at [237, 30] on button "Editar pedido" at bounding box center [251, 31] width 32 height 11
click at [294, 29] on div "Entrega" at bounding box center [295, 27] width 36 height 13
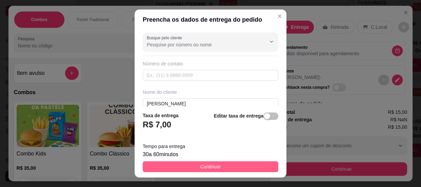
click at [238, 163] on button "Continuar" at bounding box center [210, 166] width 135 height 11
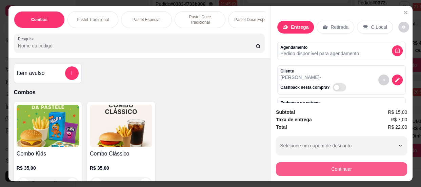
click at [334, 167] on button "Continuar" at bounding box center [341, 169] width 131 height 14
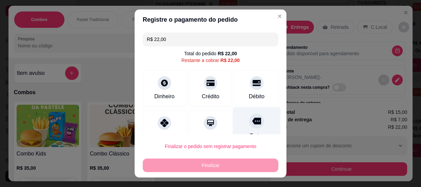
click at [252, 123] on icon at bounding box center [256, 121] width 9 height 7
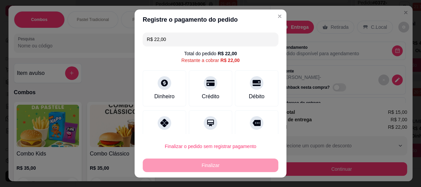
type input "R$ 0,00"
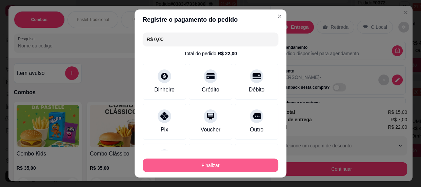
click at [239, 166] on button "Finalizar" at bounding box center [210, 166] width 135 height 14
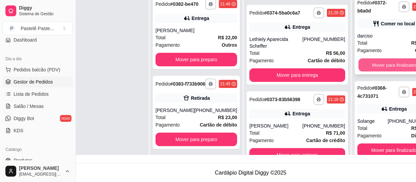
click at [364, 62] on button "Mover para finalizado" at bounding box center [393, 65] width 71 height 13
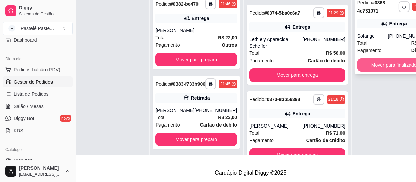
click at [390, 60] on button "Mover para finalizado" at bounding box center [393, 65] width 73 height 14
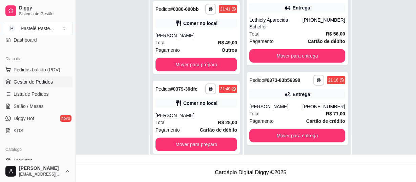
scroll to position [308, 0]
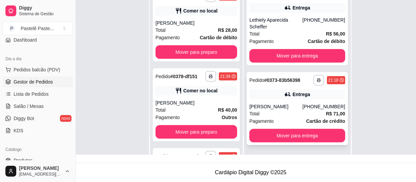
click at [268, 108] on div "[PERSON_NAME]" at bounding box center [275, 106] width 53 height 7
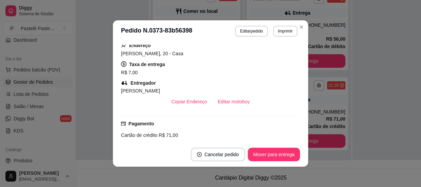
scroll to position [207, 0]
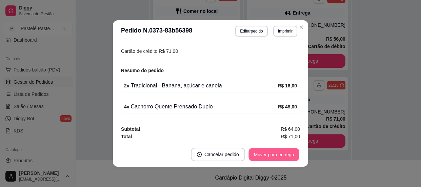
click at [268, 157] on button "Mover para entrega" at bounding box center [273, 154] width 51 height 13
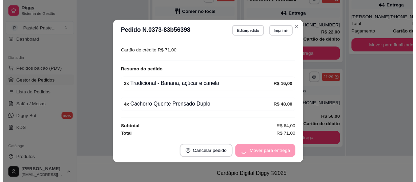
scroll to position [96, 0]
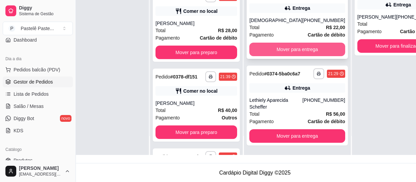
click at [267, 43] on button "Mover para entrega" at bounding box center [297, 50] width 96 height 14
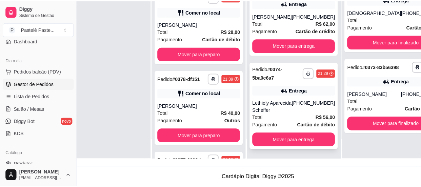
scroll to position [10, 0]
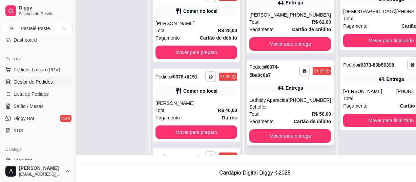
click at [276, 91] on div "**********" at bounding box center [290, 102] width 87 height 85
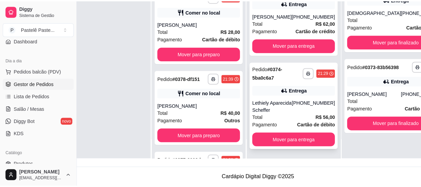
scroll to position [0, 0]
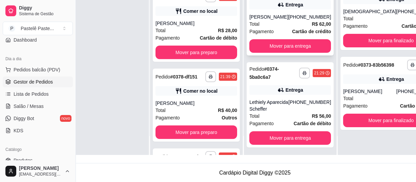
click at [261, 20] on div "[PERSON_NAME]" at bounding box center [268, 17] width 39 height 7
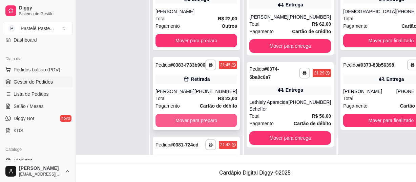
click at [185, 127] on button "Mover para preparo" at bounding box center [196, 121] width 82 height 14
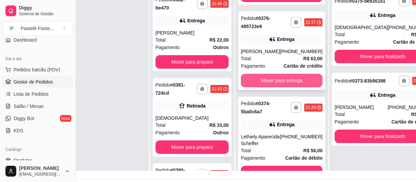
scroll to position [89, 0]
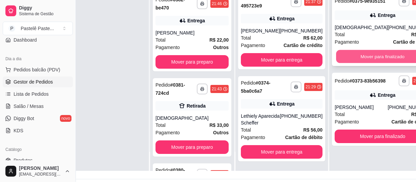
click at [350, 63] on button "Mover para finalizado" at bounding box center [382, 56] width 93 height 13
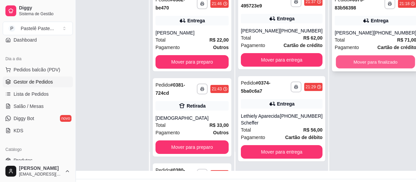
click at [349, 62] on button "Mover para finalizado" at bounding box center [375, 62] width 79 height 13
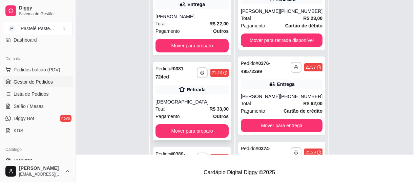
scroll to position [0, 0]
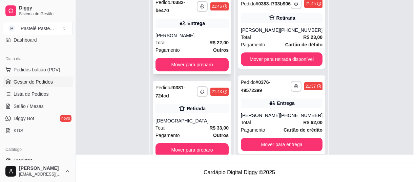
click at [182, 32] on div "[PERSON_NAME]" at bounding box center [191, 35] width 73 height 7
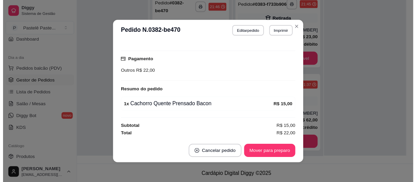
scroll to position [132, 0]
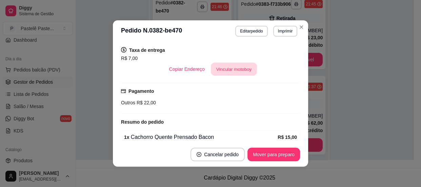
click at [229, 69] on button "Vincular motoboy" at bounding box center [234, 69] width 46 height 13
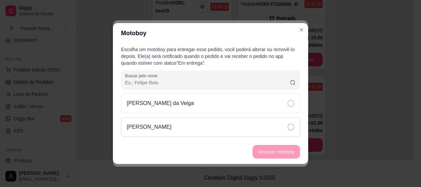
click at [137, 124] on p "[PERSON_NAME]" at bounding box center [149, 127] width 45 height 8
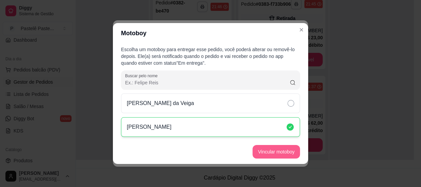
click at [262, 149] on button "Vincular motoboy" at bounding box center [275, 152] width 47 height 14
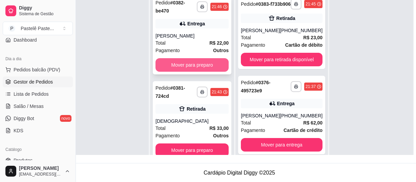
click at [172, 68] on button "Mover para preparo" at bounding box center [191, 65] width 73 height 14
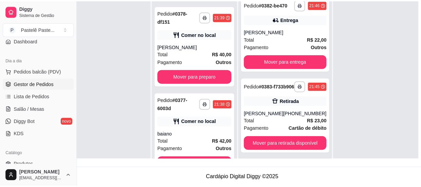
scroll to position [10, 22]
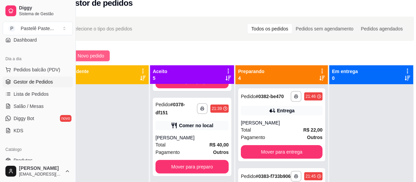
click at [105, 53] on button "Novo pedido" at bounding box center [87, 55] width 45 height 11
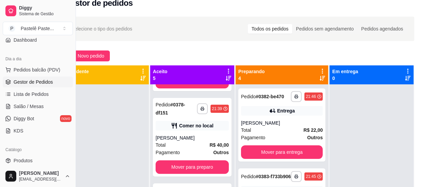
click at [79, 43] on div at bounding box center [139, 43] width 242 height 14
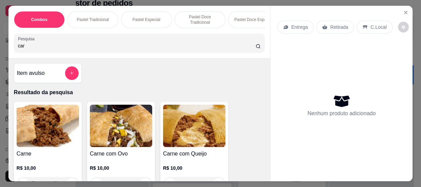
scroll to position [30, 0]
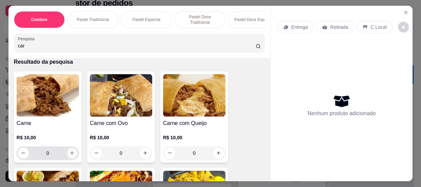
type input "car"
click at [70, 152] on icon "increase-product-quantity" at bounding box center [71, 152] width 5 height 5
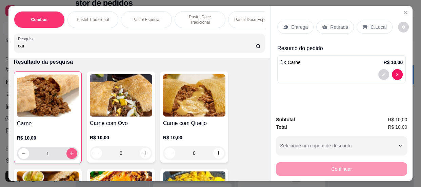
type input "1"
drag, startPoint x: 38, startPoint y: 46, endPoint x: 2, endPoint y: 45, distance: 36.3
click at [2, 45] on div "Combos Pastel Tradicional Pastel Especial Pastel Doce Tradicional Pastel Doce E…" at bounding box center [210, 93] width 421 height 187
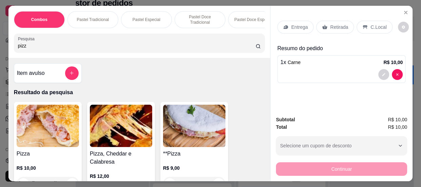
scroll to position [61, 0]
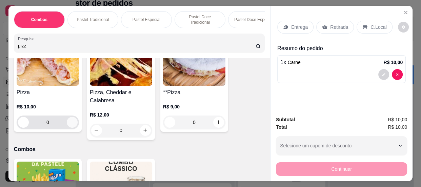
type input "pizz"
click at [68, 121] on button "increase-product-quantity" at bounding box center [72, 122] width 11 height 11
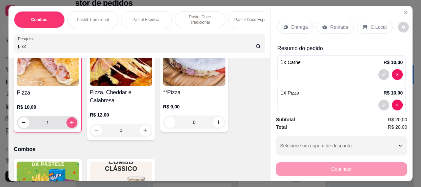
type input "1"
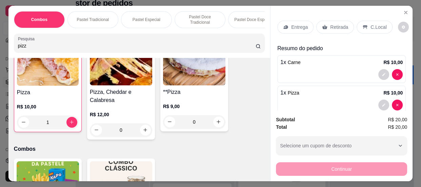
click at [375, 25] on p "C.Local" at bounding box center [378, 27] width 16 height 7
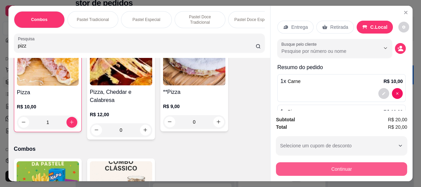
click at [345, 172] on button "Continuar" at bounding box center [341, 169] width 131 height 14
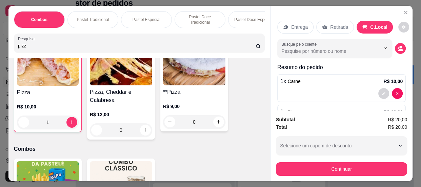
click at [238, 123] on div "Outro" at bounding box center [257, 127] width 48 height 40
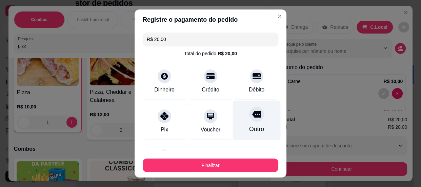
type input "R$ 0,00"
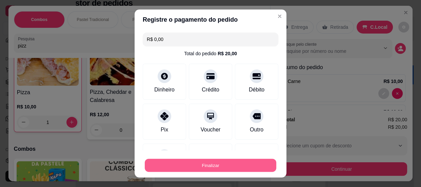
click at [230, 159] on button "Finalizar" at bounding box center [210, 165] width 131 height 13
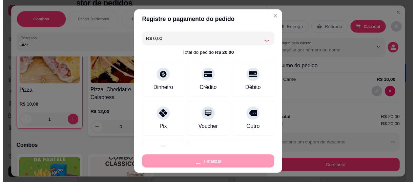
scroll to position [332, 0]
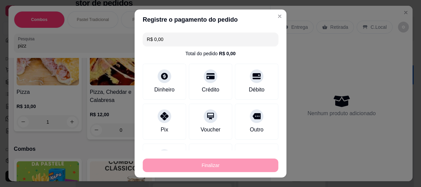
type input "0"
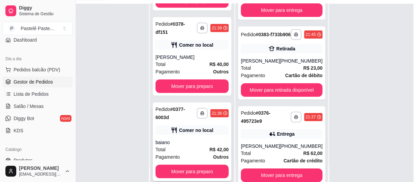
scroll to position [108, 22]
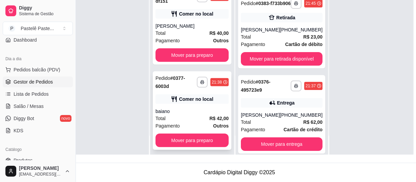
click at [180, 108] on div "baiano" at bounding box center [191, 111] width 73 height 7
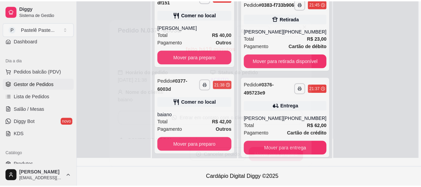
scroll to position [103, 22]
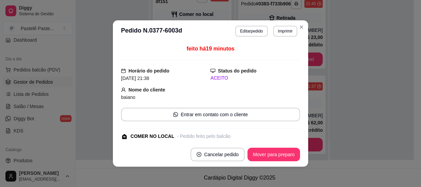
click at [272, 166] on footer "Cancelar pedido Mover para preparo" at bounding box center [210, 154] width 195 height 24
click at [270, 160] on button "Mover para preparo" at bounding box center [273, 155] width 52 height 14
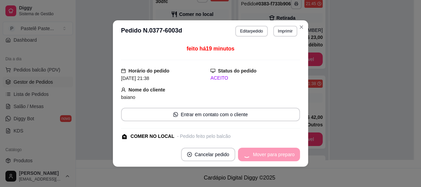
scroll to position [247, 0]
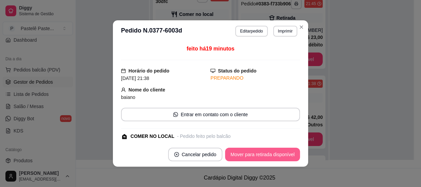
click at [266, 156] on button "Mover para retirada disponível" at bounding box center [262, 155] width 75 height 14
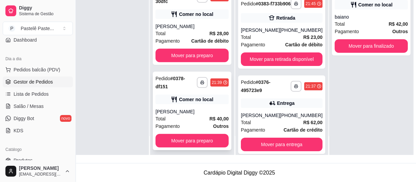
click at [182, 110] on div "[PERSON_NAME]" at bounding box center [191, 111] width 73 height 7
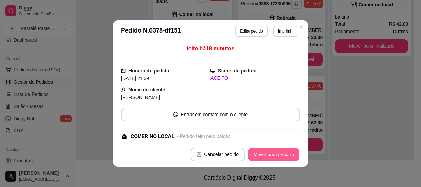
click at [280, 154] on button "Mover para preparo" at bounding box center [273, 154] width 51 height 13
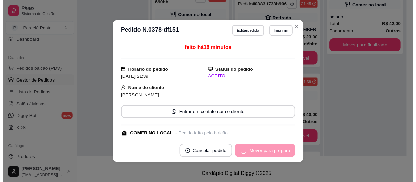
scroll to position [161, 0]
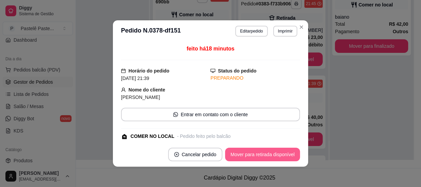
click at [280, 154] on button "Mover para retirada disponível" at bounding box center [262, 155] width 75 height 14
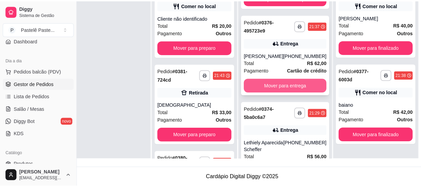
scroll to position [174, 0]
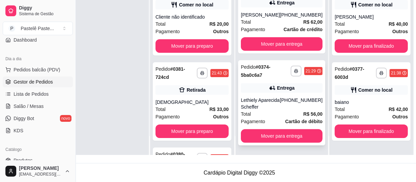
click at [277, 107] on div "Lethiely Aparecida Scheffer" at bounding box center [260, 104] width 39 height 14
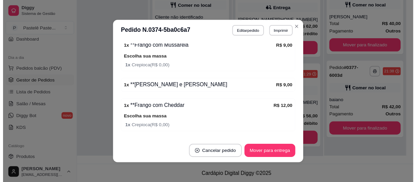
scroll to position [277, 0]
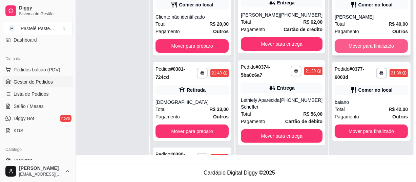
click at [359, 44] on button "Mover para finalizado" at bounding box center [371, 46] width 73 height 14
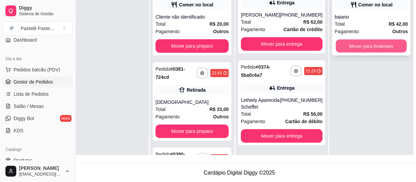
click at [353, 42] on button "Mover para finalizado" at bounding box center [371, 46] width 71 height 13
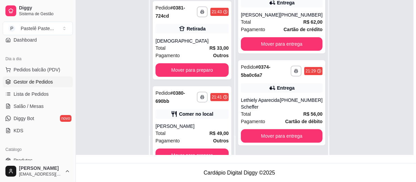
scroll to position [161, 0]
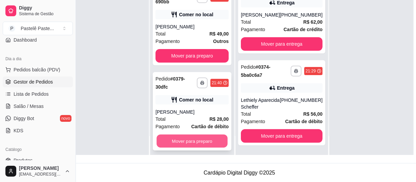
click at [186, 139] on button "Mover para preparo" at bounding box center [191, 141] width 71 height 13
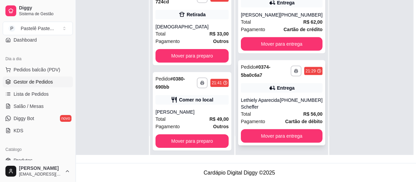
scroll to position [108, 22]
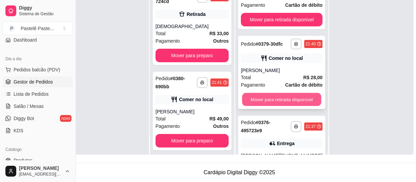
click at [277, 104] on button "Mover para retirada disponível" at bounding box center [281, 99] width 79 height 13
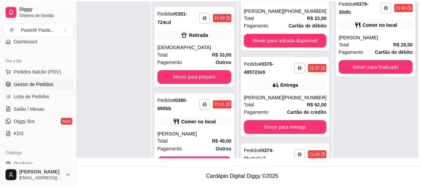
scroll to position [46, 22]
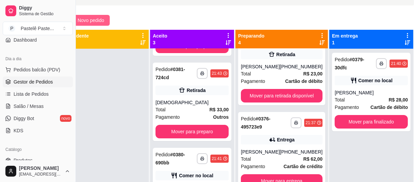
click at [84, 20] on span "Novo pedido" at bounding box center [91, 20] width 27 height 7
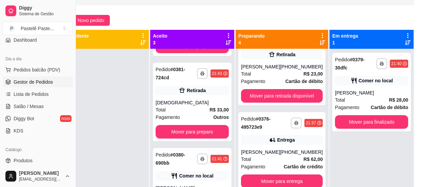
click at [84, 42] on div at bounding box center [139, 43] width 242 height 14
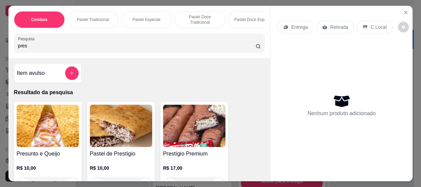
scroll to position [30, 0]
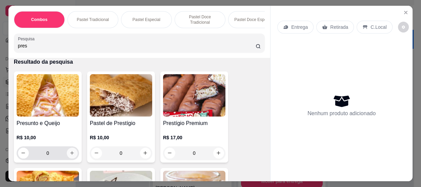
type input "pres"
click at [69, 155] on icon "increase-product-quantity" at bounding box center [71, 152] width 5 height 5
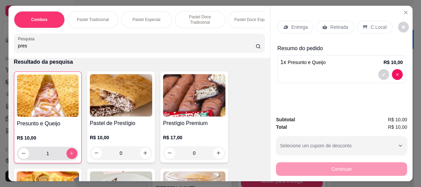
type input "1"
drag, startPoint x: 14, startPoint y: 48, endPoint x: 0, endPoint y: 45, distance: 14.5
click at [0, 45] on div "Combos Pastel Tradicional Pastel Especial Pastel Doce Tradicional Pastel Doce E…" at bounding box center [210, 93] width 421 height 187
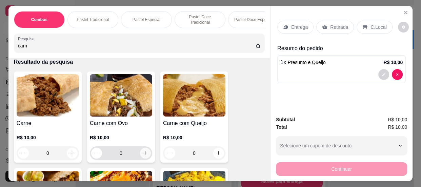
scroll to position [92, 0]
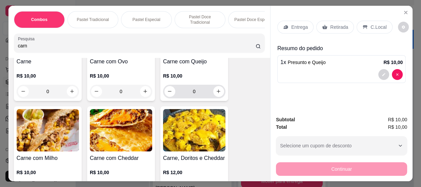
type input "carn"
click at [218, 94] on icon "increase-product-quantity" at bounding box center [218, 91] width 5 height 5
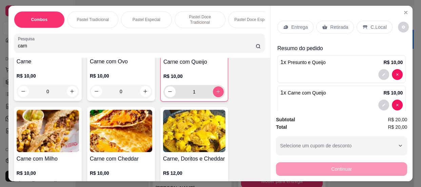
type input "1"
drag, startPoint x: 36, startPoint y: 49, endPoint x: 6, endPoint y: 46, distance: 29.6
click at [8, 46] on div "Combos Pastel Tradicional Pastel Especial Pastel Doce Tradicional Pastel Doce E…" at bounding box center [138, 32] width 261 height 52
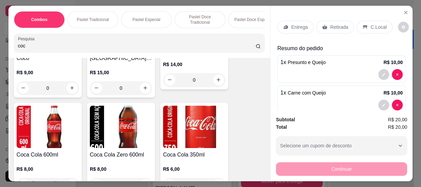
scroll to position [270, 0]
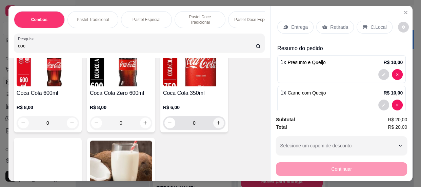
type input "coc"
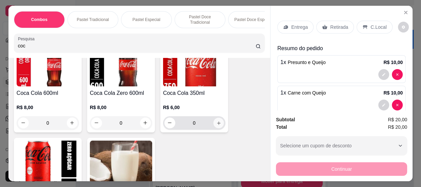
click at [213, 128] on button "increase-product-quantity" at bounding box center [218, 123] width 10 height 10
type input "1"
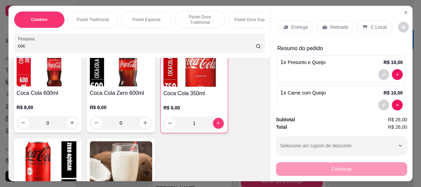
click at [364, 26] on div "C.Local" at bounding box center [374, 27] width 36 height 13
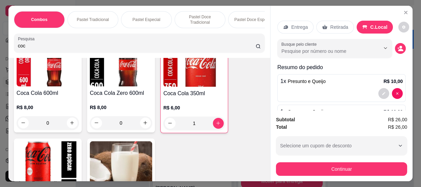
click at [398, 49] on icon "decrease-product-quantity" at bounding box center [400, 50] width 5 height 2
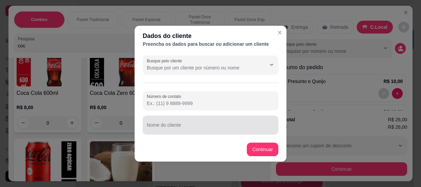
click at [211, 132] on div "Nome do cliente" at bounding box center [210, 124] width 135 height 19
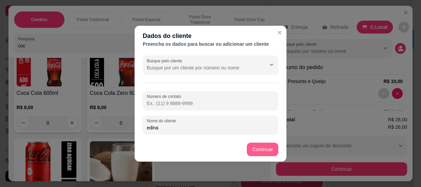
type input "edina"
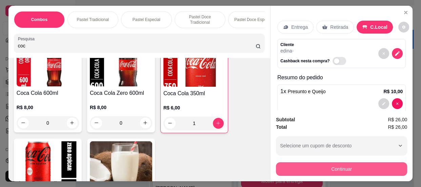
click at [315, 167] on button "Continuar" at bounding box center [341, 169] width 131 height 14
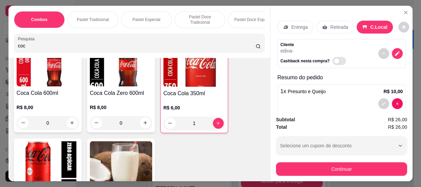
click at [252, 122] on icon at bounding box center [256, 121] width 9 height 7
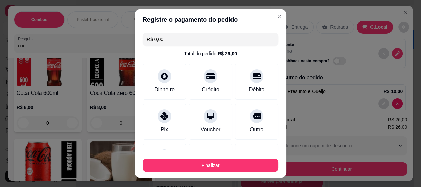
type input "R$ 0,00"
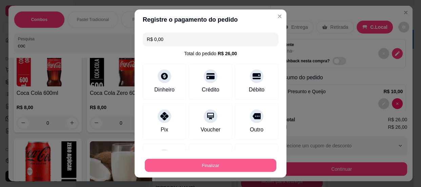
click at [230, 165] on button "Finalizar" at bounding box center [210, 165] width 131 height 13
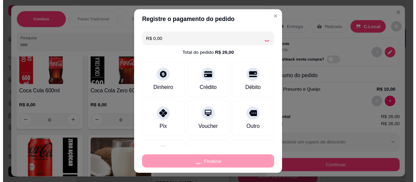
scroll to position [161, 0]
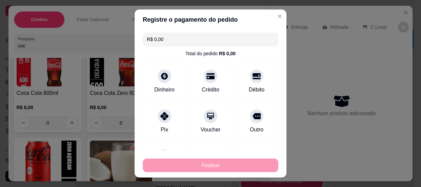
type input "0"
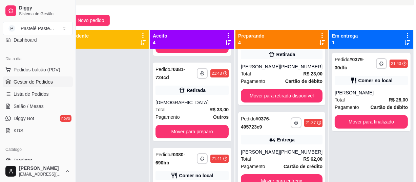
scroll to position [8, 0]
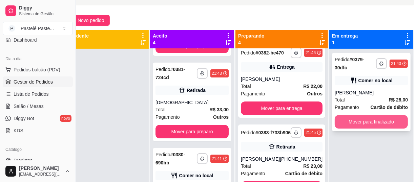
click at [380, 123] on button "Mover para finalizado" at bounding box center [371, 122] width 73 height 14
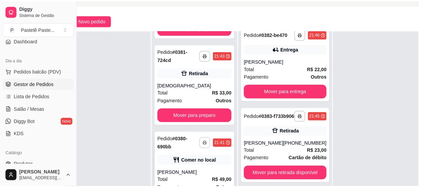
scroll to position [77, 22]
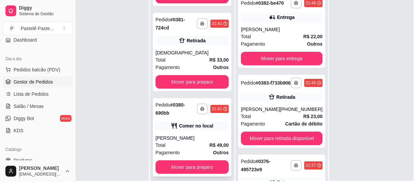
click at [193, 147] on div "Total R$ 49,00" at bounding box center [191, 145] width 73 height 7
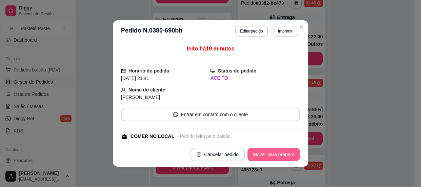
click at [268, 160] on button "Mover para preparo" at bounding box center [273, 155] width 52 height 14
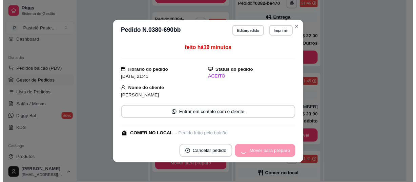
scroll to position [76, 0]
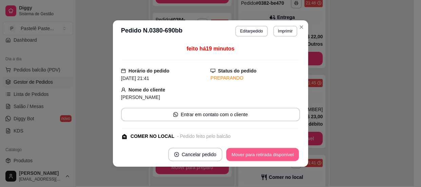
click at [267, 156] on button "Mover para retirada disponível" at bounding box center [262, 154] width 72 height 13
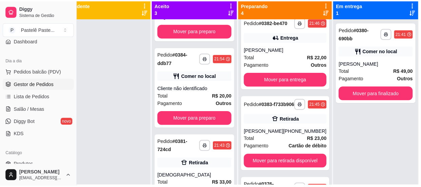
scroll to position [0, 22]
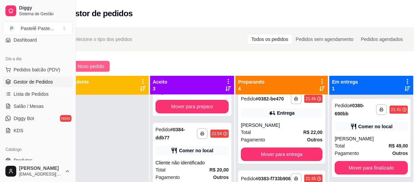
click at [97, 65] on span "Novo pedido" at bounding box center [91, 66] width 27 height 7
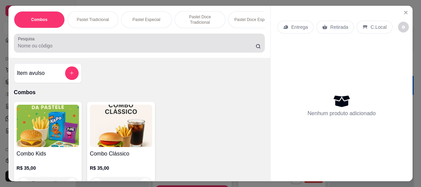
click at [105, 43] on div at bounding box center [139, 43] width 242 height 14
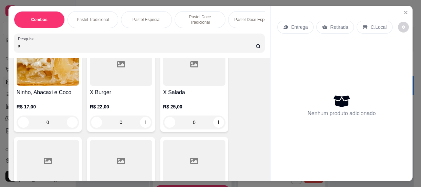
scroll to position [154, 0]
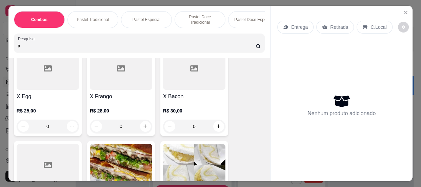
type input "x"
click at [144, 126] on div "0" at bounding box center [121, 127] width 62 height 14
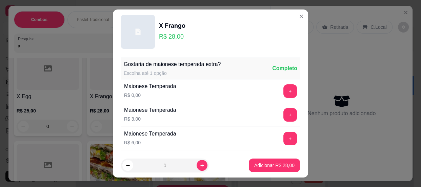
scroll to position [47, 0]
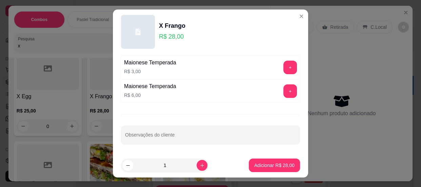
click at [173, 130] on div at bounding box center [210, 135] width 171 height 14
type input "sem alface"
click at [254, 163] on p "Adicionar R$ 28,00" at bounding box center [274, 165] width 40 height 7
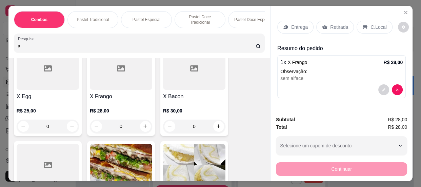
drag, startPoint x: 24, startPoint y: 48, endPoint x: 5, endPoint y: 44, distance: 19.3
click at [5, 44] on div "Combos Pastel Tradicional Pastel Especial Pastel Doce Tradicional Pastel Doce E…" at bounding box center [210, 93] width 421 height 187
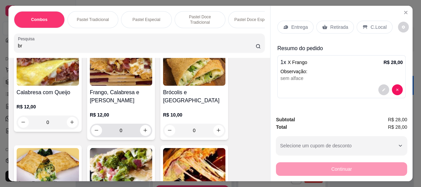
scroll to position [123, 0]
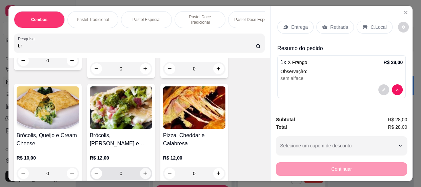
type input "br"
click at [143, 171] on icon "increase-product-quantity" at bounding box center [145, 173] width 5 height 5
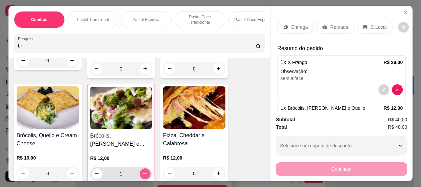
type input "1"
click at [336, 24] on p "Retirada" at bounding box center [339, 27] width 18 height 7
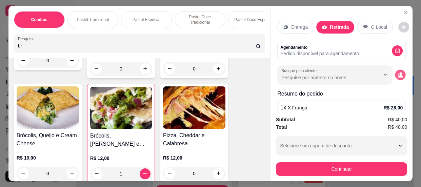
click at [397, 72] on icon "decrease-product-quantity" at bounding box center [400, 75] width 6 height 6
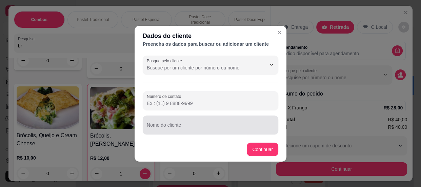
click at [196, 116] on div "Nome do cliente" at bounding box center [210, 124] width 135 height 19
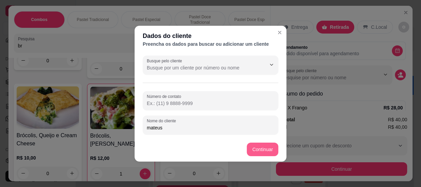
type input "mateus"
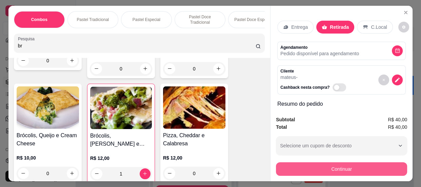
click at [328, 167] on button "Continuar" at bounding box center [341, 169] width 131 height 14
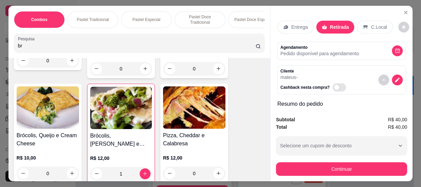
drag, startPoint x: 29, startPoint y: 49, endPoint x: 0, endPoint y: 40, distance: 30.4
click at [0, 40] on div "Combos Pastel Tradicional Pastel Especial Pastel Doce Tradicional Pastel Doce E…" at bounding box center [210, 93] width 421 height 187
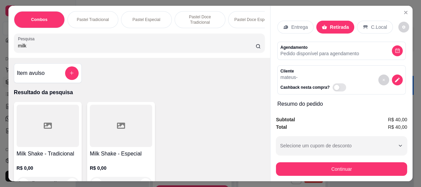
scroll to position [30, 0]
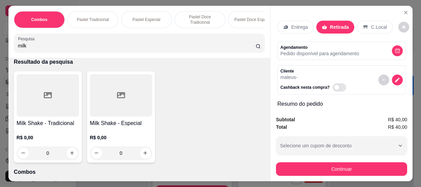
type input "milk"
click at [142, 155] on div "0" at bounding box center [121, 153] width 62 height 14
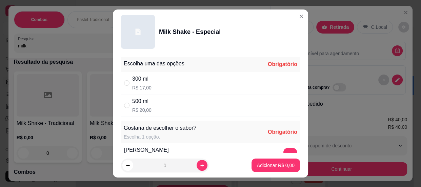
click at [155, 84] on div "300 ml R$ 17,00" at bounding box center [210, 83] width 179 height 22
radio input "true"
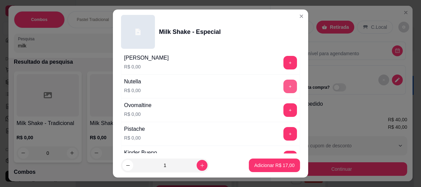
click at [283, 85] on button "+" at bounding box center [290, 87] width 14 height 14
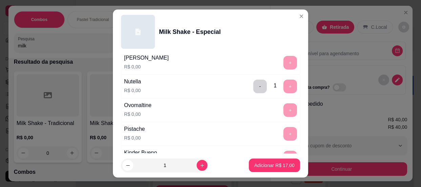
scroll to position [12, 0]
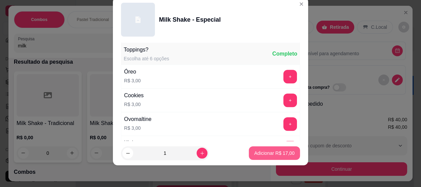
click at [275, 153] on p "Adicionar R$ 17,00" at bounding box center [274, 153] width 40 height 7
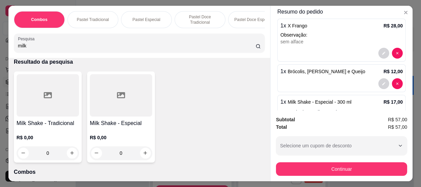
scroll to position [130, 0]
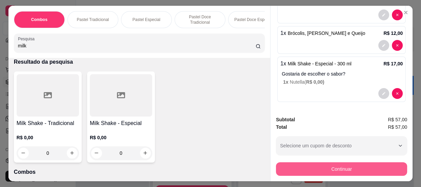
click at [344, 165] on button "Continuar" at bounding box center [341, 169] width 131 height 14
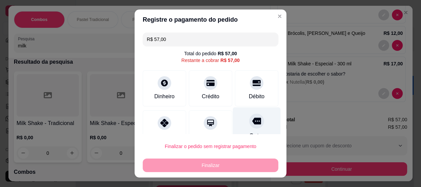
click at [252, 117] on icon at bounding box center [256, 121] width 9 height 9
type input "R$ 0,00"
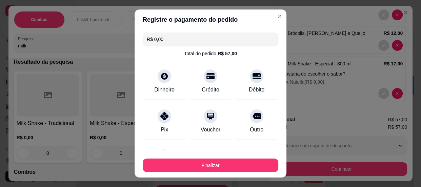
click at [229, 158] on div "Finalizar" at bounding box center [210, 164] width 135 height 16
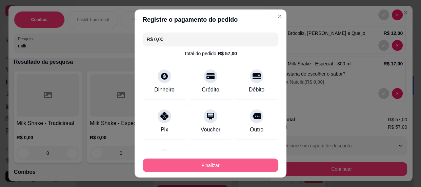
click at [231, 163] on button "Finalizar" at bounding box center [210, 166] width 135 height 14
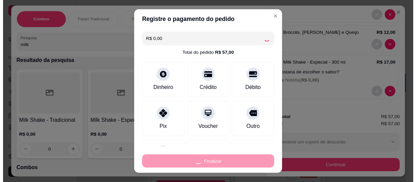
scroll to position [147, 0]
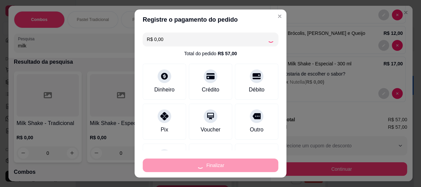
type input "0"
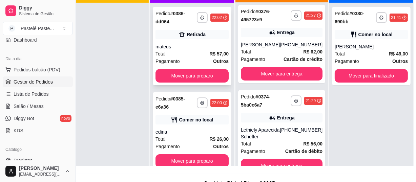
click at [200, 48] on div "mateus" at bounding box center [191, 46] width 73 height 7
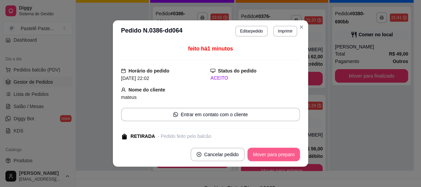
click at [263, 155] on button "Mover para preparo" at bounding box center [273, 155] width 52 height 14
click at [268, 155] on button "Mover para preparo" at bounding box center [273, 155] width 52 height 14
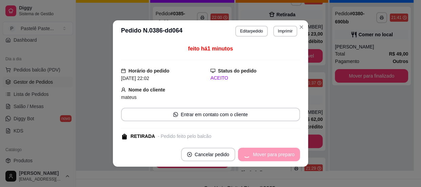
scroll to position [260, 0]
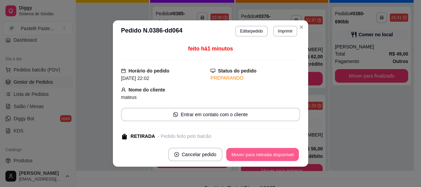
click at [274, 153] on button "Mover para retirada disponível" at bounding box center [262, 154] width 72 height 13
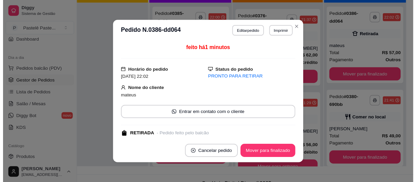
scroll to position [174, 0]
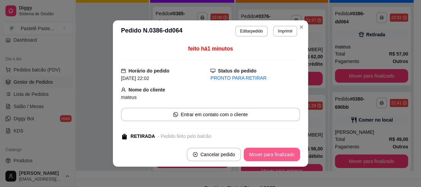
click at [278, 156] on button "Mover para finalizado" at bounding box center [272, 155] width 56 height 14
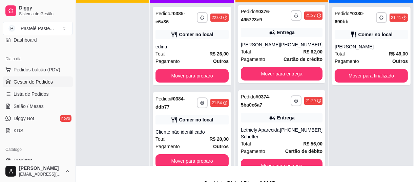
scroll to position [19, 0]
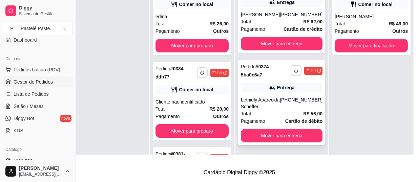
click at [269, 108] on div "Lethiely Aparecida Scheffer" at bounding box center [260, 104] width 39 height 14
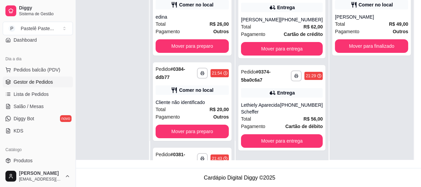
scroll to position [61, 0]
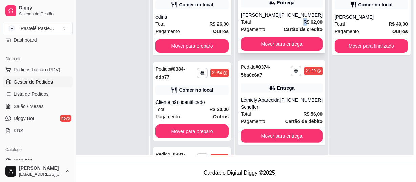
click at [303, 23] on strong "R$ 62,00" at bounding box center [312, 21] width 19 height 5
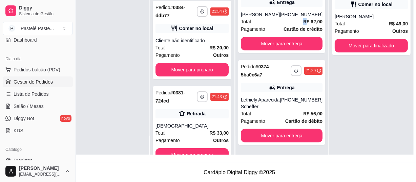
scroll to position [76, 0]
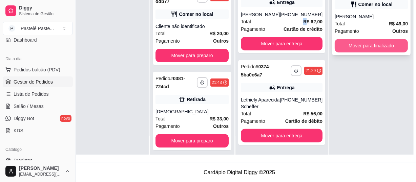
click at [384, 44] on button "Mover para finalizado" at bounding box center [371, 46] width 73 height 14
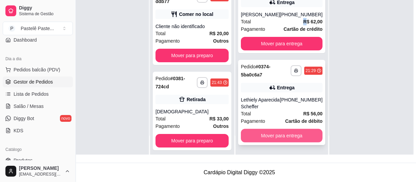
click at [263, 131] on button "Mover para entrega" at bounding box center [282, 136] width 82 height 14
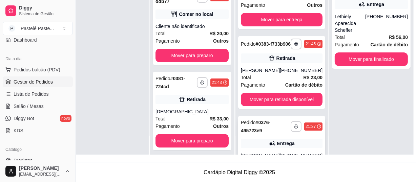
scroll to position [0, 0]
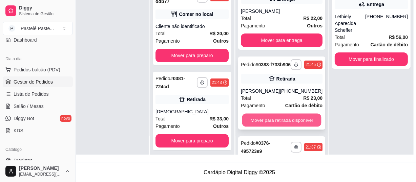
click at [277, 126] on button "Mover para retirada disponível" at bounding box center [281, 120] width 79 height 13
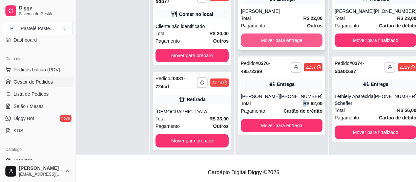
click at [272, 41] on button "Mover para entrega" at bounding box center [282, 41] width 82 height 14
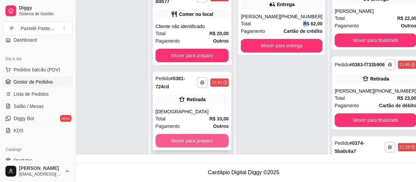
click at [196, 138] on button "Mover para preparo" at bounding box center [191, 141] width 73 height 14
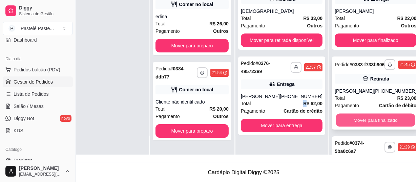
click at [357, 125] on button "Mover para finalizado" at bounding box center [375, 120] width 79 height 13
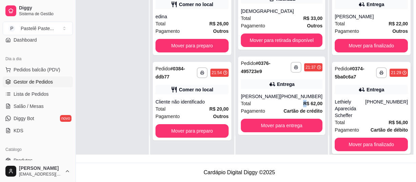
scroll to position [4, 0]
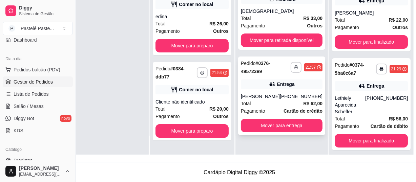
click at [268, 93] on div "[PERSON_NAME]" at bounding box center [260, 96] width 39 height 7
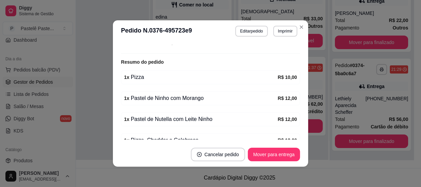
scroll to position [246, 0]
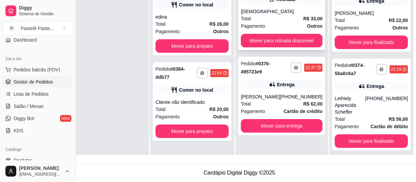
click at [276, 25] on div "Pagamento Outros" at bounding box center [282, 25] width 82 height 7
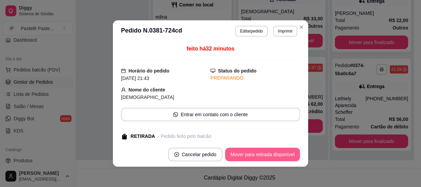
click at [277, 153] on button "Mover para retirada disponível" at bounding box center [262, 155] width 75 height 14
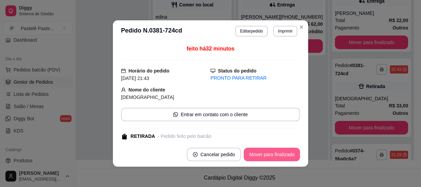
click at [277, 153] on button "Mover para finalizado" at bounding box center [272, 155] width 56 height 14
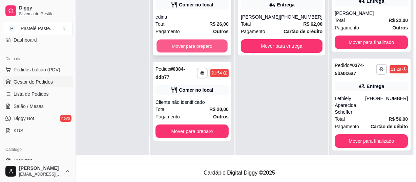
click at [190, 43] on button "Mover para preparo" at bounding box center [191, 46] width 71 height 13
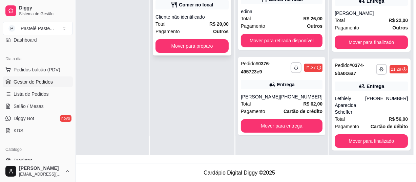
click at [186, 20] on div "Total R$ 20,00" at bounding box center [191, 23] width 73 height 7
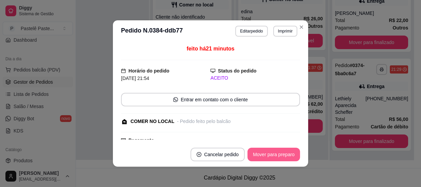
click at [265, 157] on button "Mover para preparo" at bounding box center [273, 155] width 52 height 14
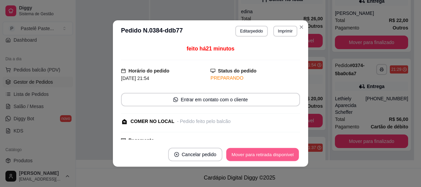
click at [265, 156] on button "Mover para retirada disponível" at bounding box center [262, 154] width 72 height 13
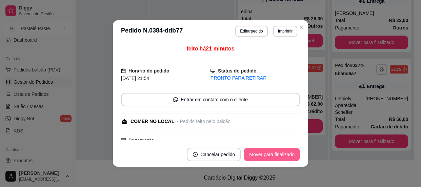
click at [264, 156] on button "Mover para finalizado" at bounding box center [272, 155] width 56 height 14
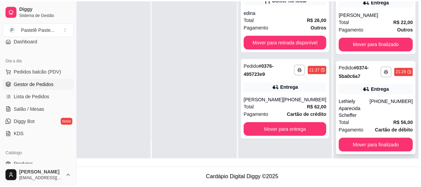
scroll to position [0, 0]
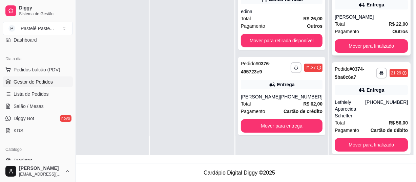
click at [352, 19] on div "[PERSON_NAME]" at bounding box center [371, 17] width 73 height 7
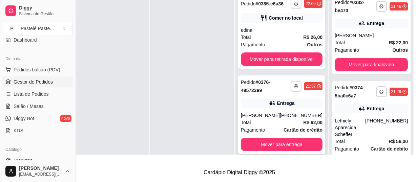
scroll to position [19, 0]
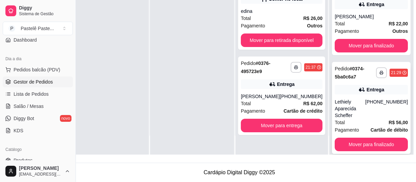
click at [351, 106] on div "Lethiely Aparecida Scheffer" at bounding box center [350, 109] width 30 height 20
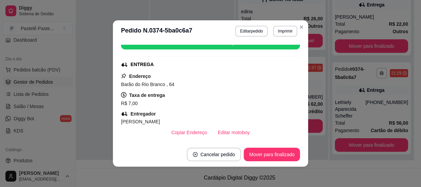
scroll to position [154, 0]
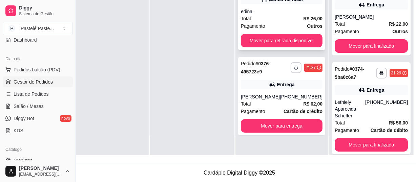
click at [267, 15] on div "edina" at bounding box center [282, 11] width 82 height 7
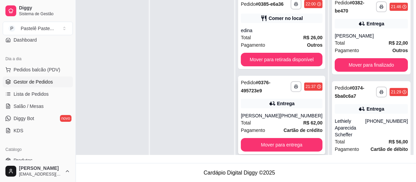
scroll to position [19, 0]
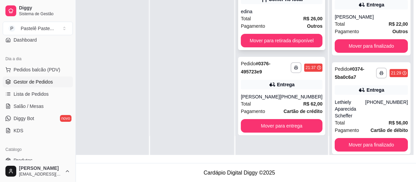
click at [259, 22] on div "Total R$ 26,00" at bounding box center [282, 18] width 82 height 7
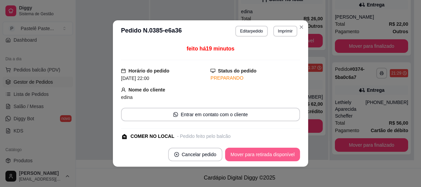
click at [278, 156] on button "Mover para retirada disponível" at bounding box center [262, 155] width 75 height 14
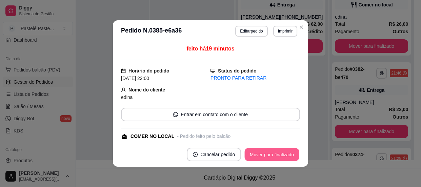
click at [276, 155] on button "Mover para finalizado" at bounding box center [272, 154] width 55 height 13
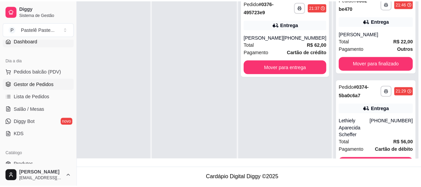
scroll to position [0, 0]
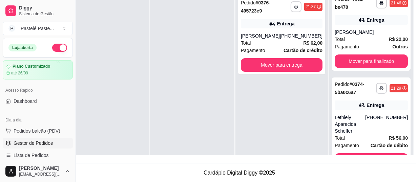
click at [52, 45] on button "button" at bounding box center [59, 48] width 15 height 8
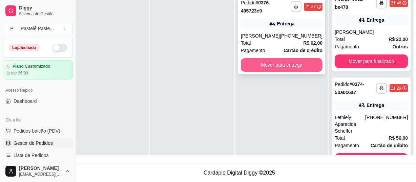
click at [270, 46] on div "Total R$ 62,00" at bounding box center [282, 42] width 82 height 7
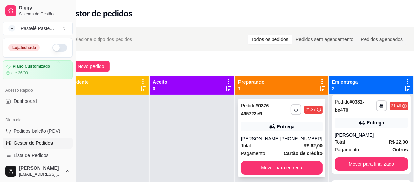
scroll to position [19, 0]
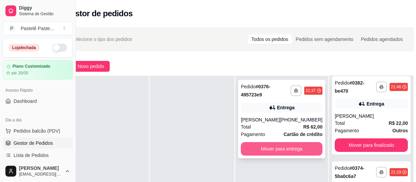
click at [268, 156] on button "Mover para entrega" at bounding box center [282, 149] width 82 height 14
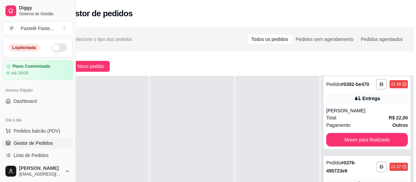
scroll to position [61, 22]
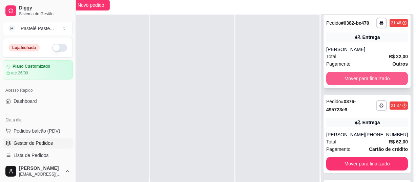
click at [370, 82] on button "Mover para finalizado" at bounding box center [367, 79] width 82 height 14
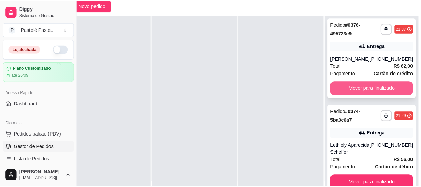
scroll to position [0, 0]
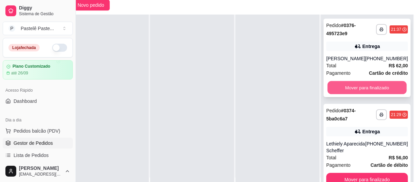
click at [350, 94] on button "Mover para finalizado" at bounding box center [367, 87] width 79 height 13
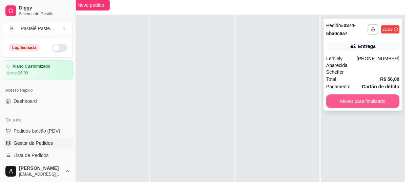
click at [351, 98] on button "Mover para finalizado" at bounding box center [362, 101] width 73 height 14
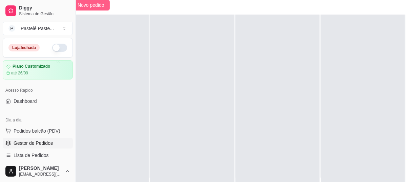
click at [89, 7] on span "Novo pedido" at bounding box center [91, 4] width 27 height 7
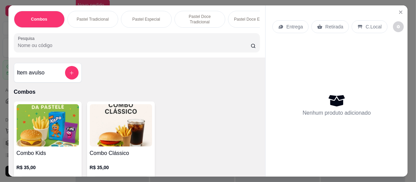
click at [30, 48] on input "Pesquisa" at bounding box center [134, 45] width 233 height 7
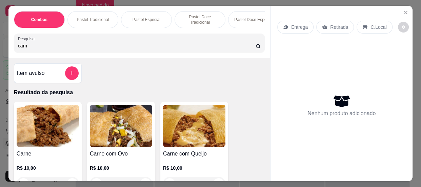
scroll to position [61, 0]
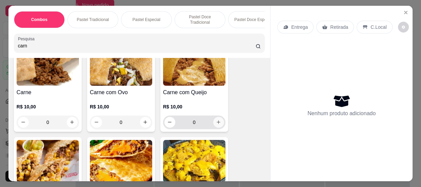
type input "carn"
click at [217, 124] on icon "increase-product-quantity" at bounding box center [218, 122] width 5 height 5
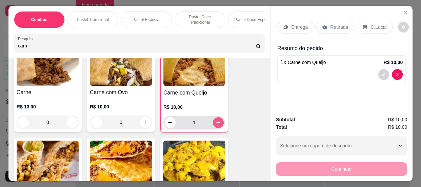
type input "1"
click at [364, 24] on div "C.Local" at bounding box center [374, 27] width 36 height 13
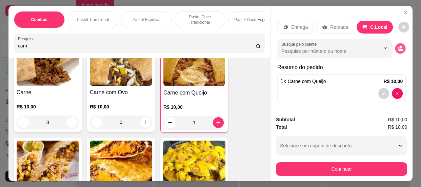
click at [397, 45] on icon "decrease-product-quantity" at bounding box center [400, 48] width 6 height 6
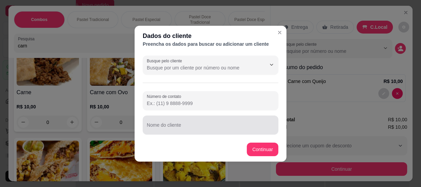
click at [183, 123] on div at bounding box center [210, 125] width 127 height 14
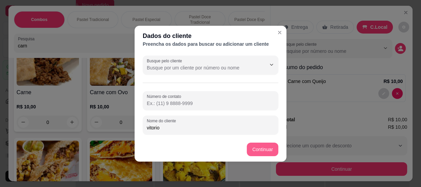
type input "vitorio"
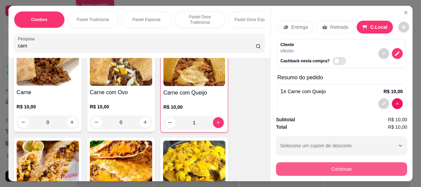
click at [285, 167] on button "Continuar" at bounding box center [341, 169] width 131 height 14
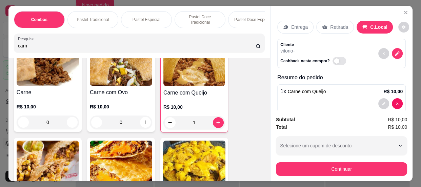
click at [252, 119] on icon at bounding box center [256, 121] width 9 height 9
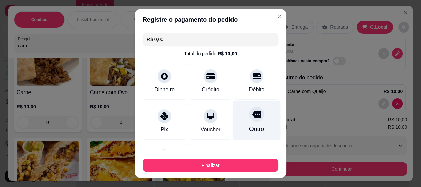
type input "R$ 0,00"
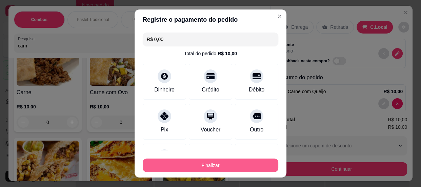
click at [224, 163] on button "Finalizar" at bounding box center [210, 166] width 135 height 14
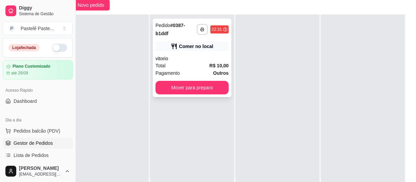
click at [212, 85] on button "Mover para preparo" at bounding box center [191, 88] width 73 height 14
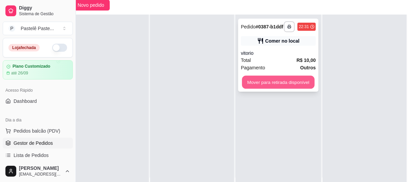
click at [276, 88] on button "Mover para retirada disponível" at bounding box center [278, 82] width 72 height 13
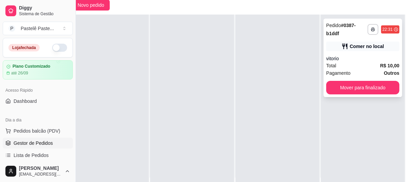
click at [388, 94] on div "**********" at bounding box center [362, 58] width 79 height 79
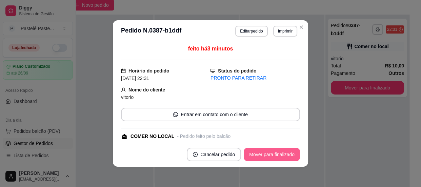
click at [254, 154] on button "Mover para finalizado" at bounding box center [272, 155] width 56 height 14
